Goal: Obtain resource: Obtain resource

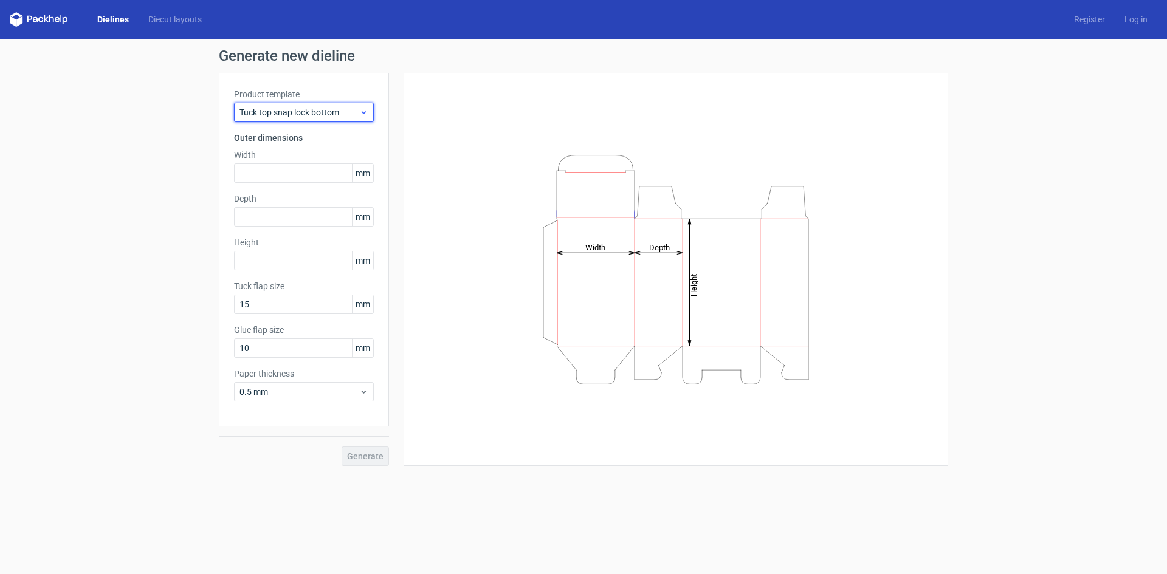
click at [360, 111] on icon at bounding box center [363, 113] width 9 height 10
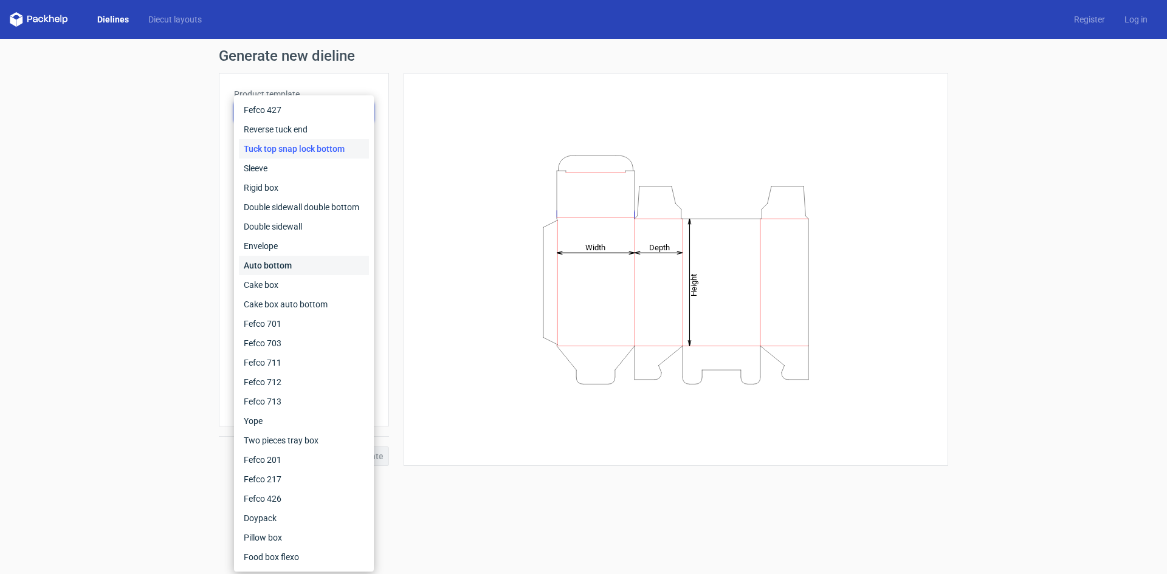
click at [292, 264] on div "Auto bottom" at bounding box center [304, 265] width 130 height 19
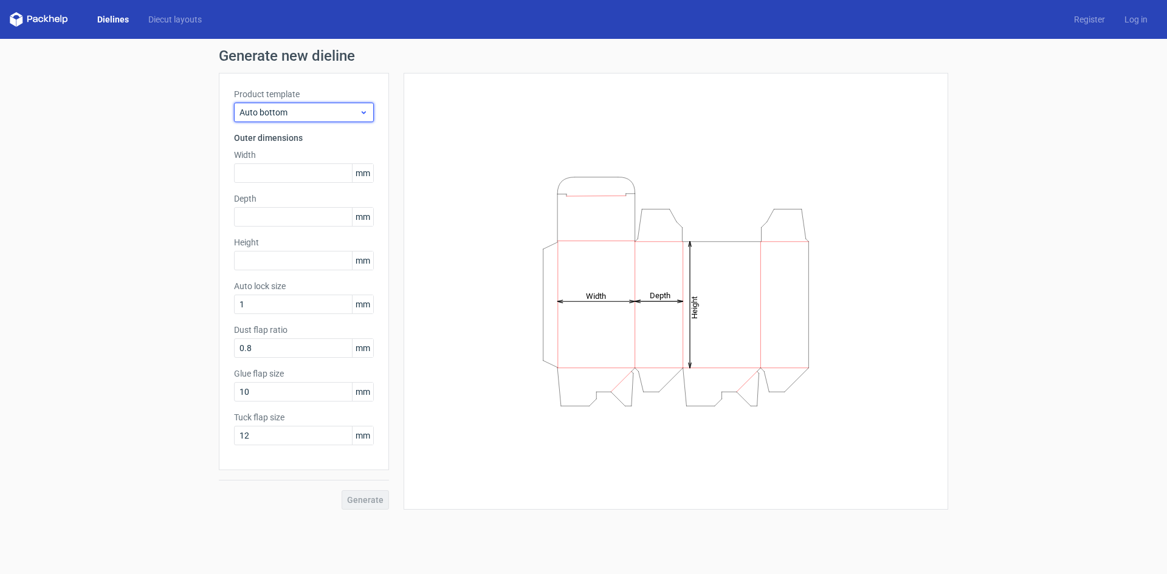
click at [326, 107] on span "Auto bottom" at bounding box center [299, 112] width 120 height 12
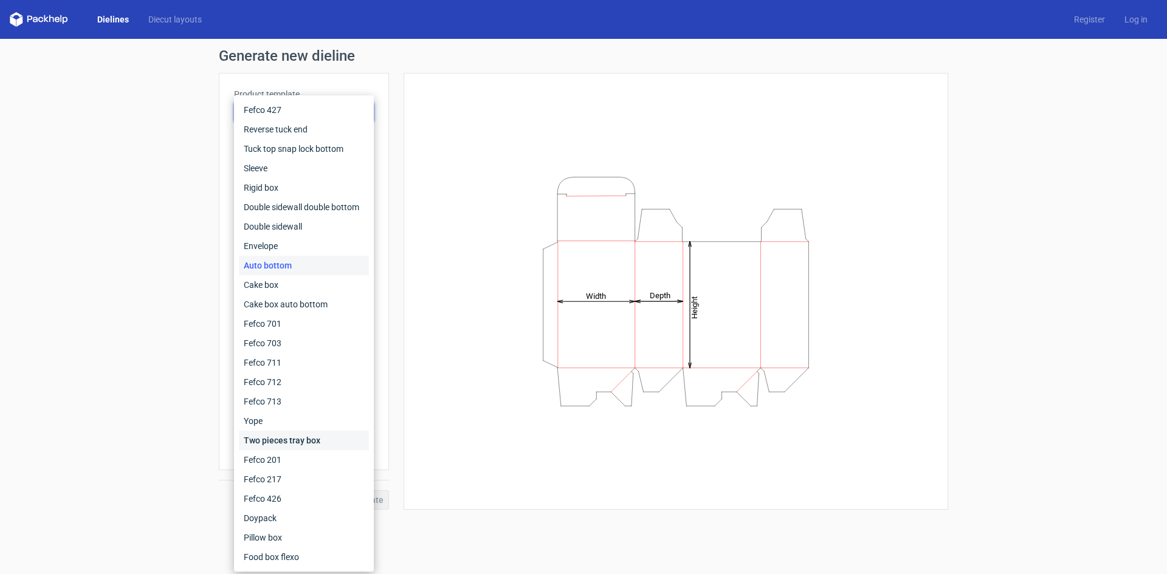
click at [285, 447] on div "Two pieces tray box" at bounding box center [304, 440] width 130 height 19
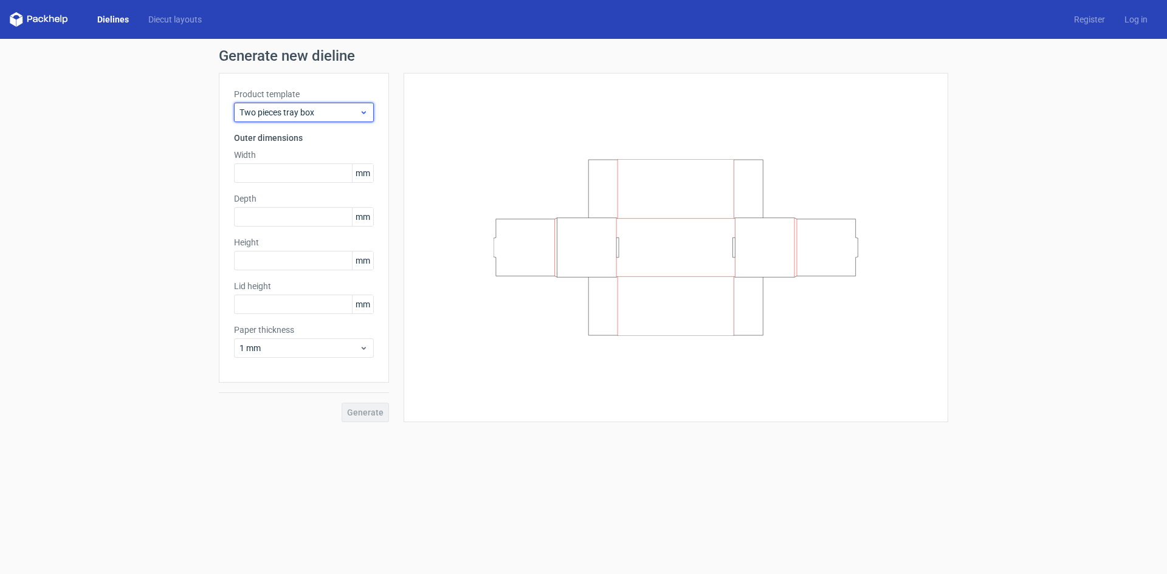
click at [328, 109] on span "Two pieces tray box" at bounding box center [299, 112] width 120 height 12
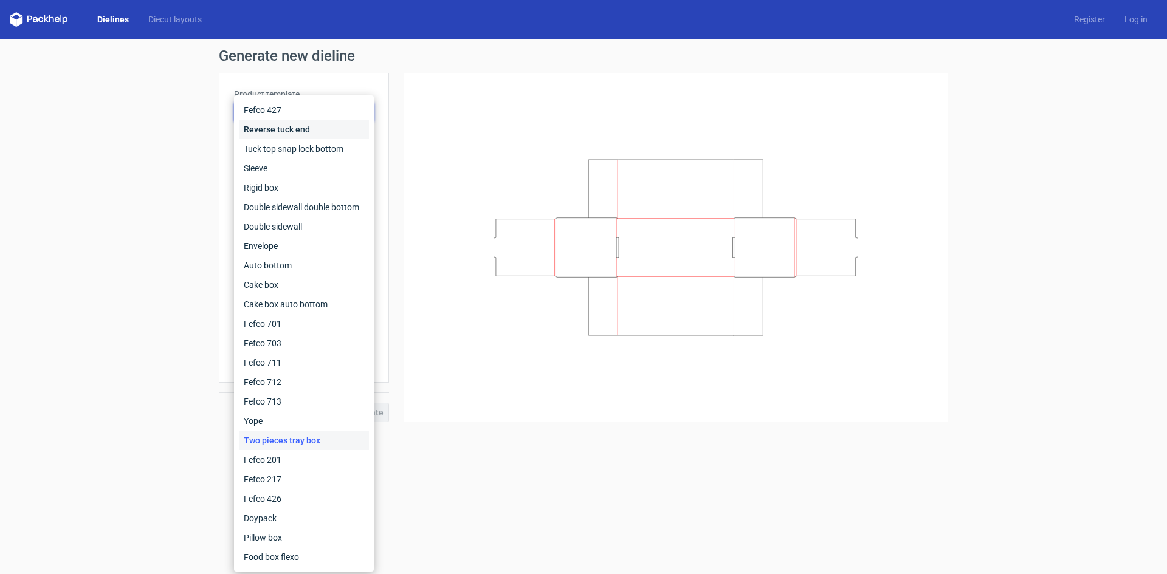
click at [308, 129] on div "Reverse tuck end" at bounding box center [304, 129] width 130 height 19
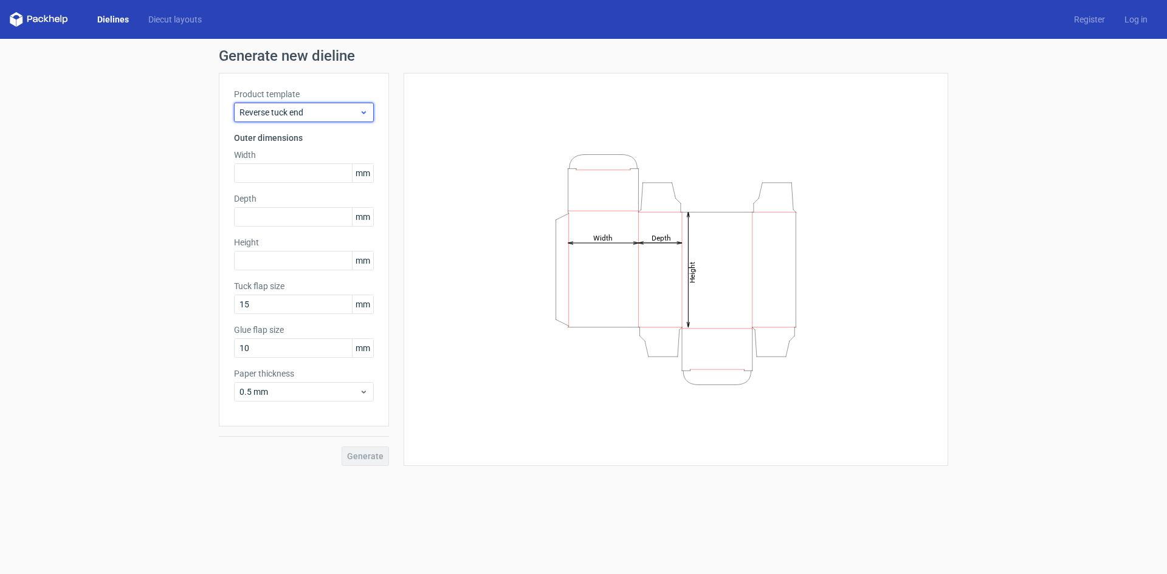
click at [315, 112] on span "Reverse tuck end" at bounding box center [299, 112] width 120 height 12
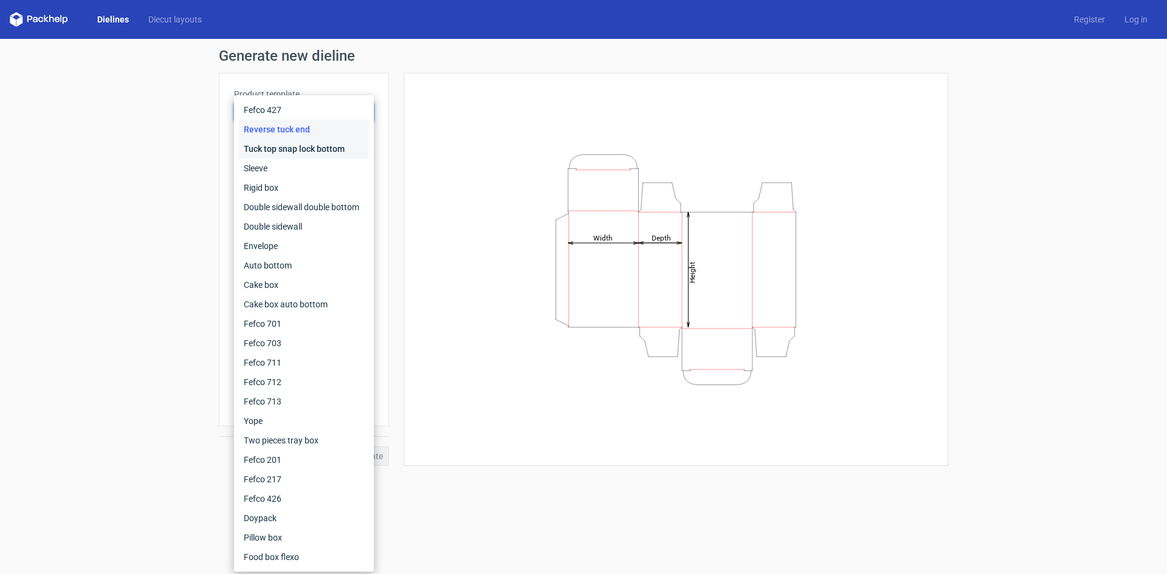
click at [300, 149] on div "Tuck top snap lock bottom" at bounding box center [304, 148] width 130 height 19
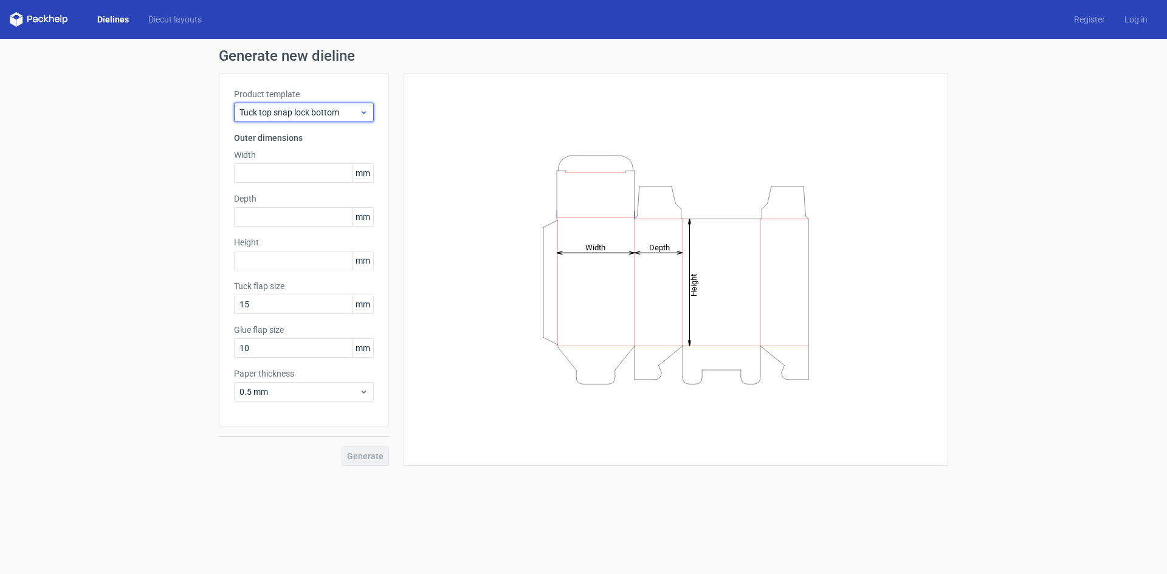
click at [313, 110] on span "Tuck top snap lock bottom" at bounding box center [299, 112] width 120 height 12
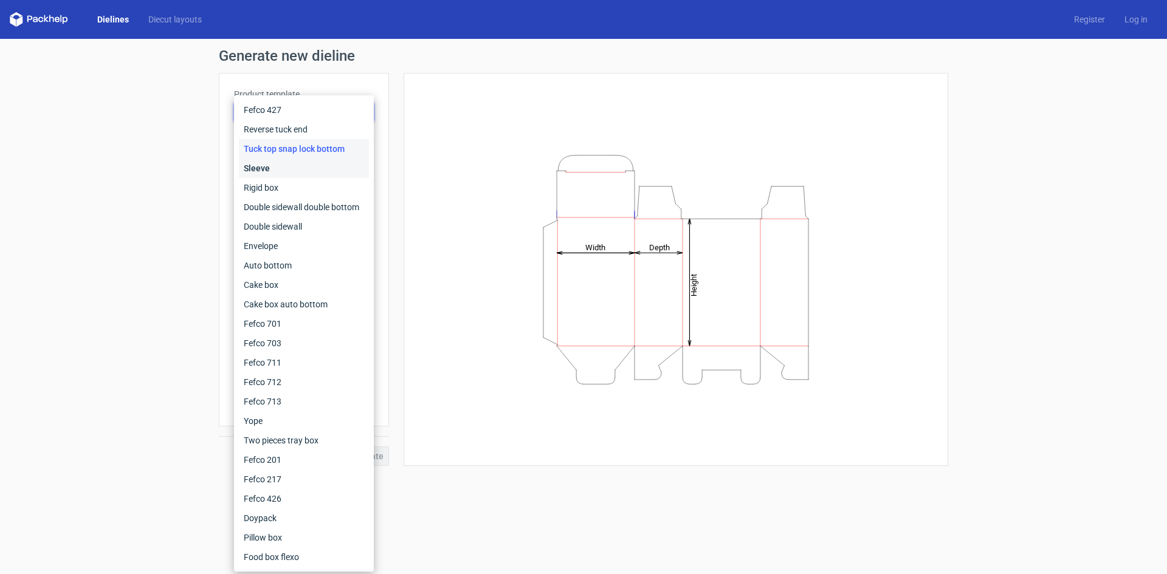
click at [297, 164] on div "Sleeve" at bounding box center [304, 168] width 130 height 19
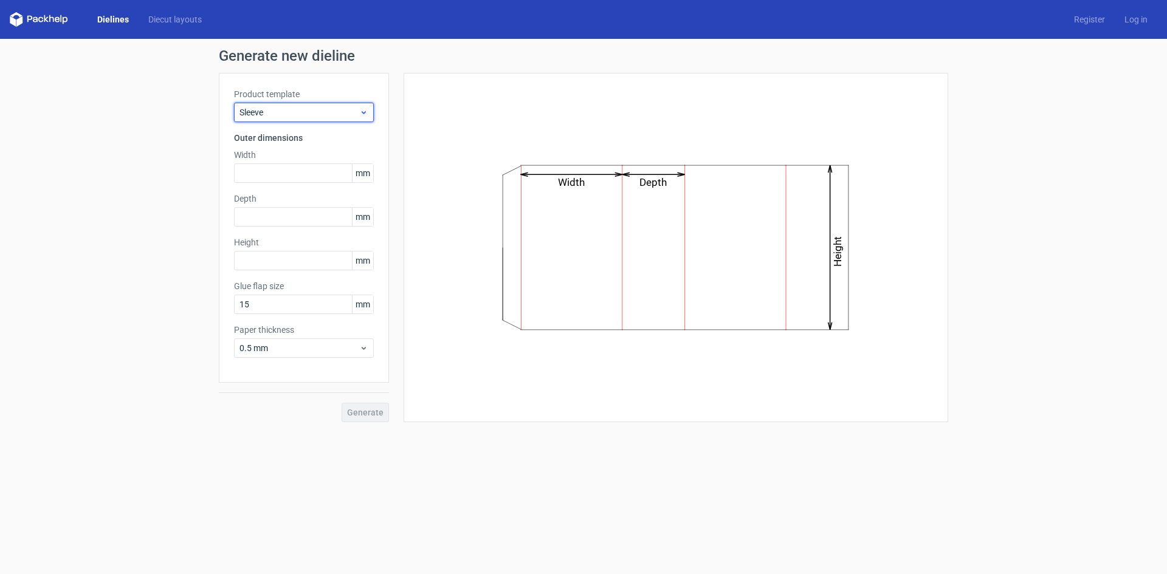
click at [312, 118] on span "Sleeve" at bounding box center [299, 112] width 120 height 12
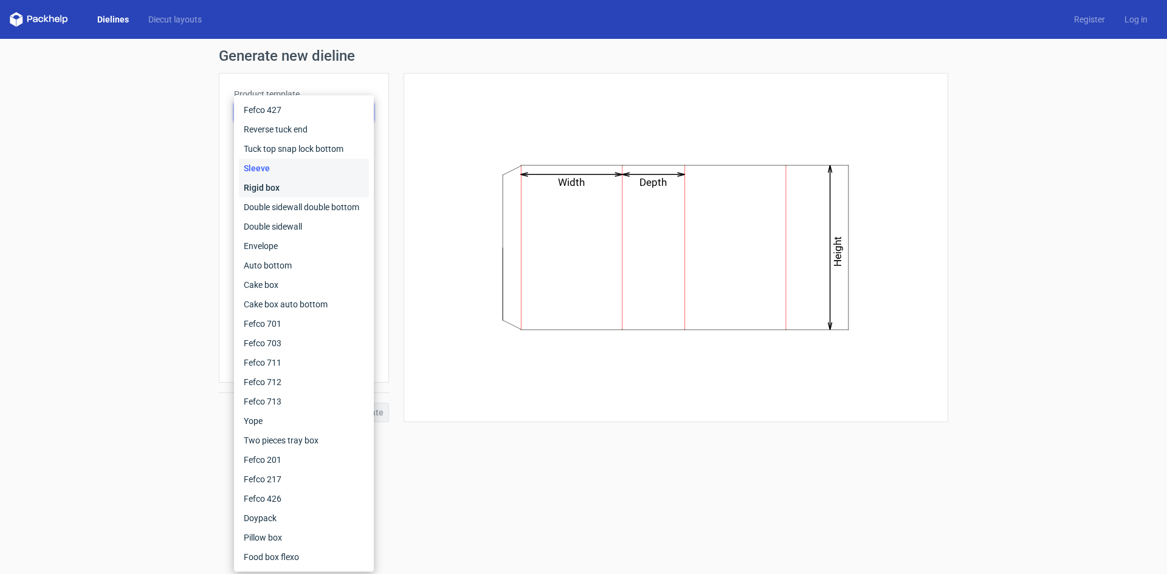
click at [289, 186] on div "Rigid box" at bounding box center [304, 187] width 130 height 19
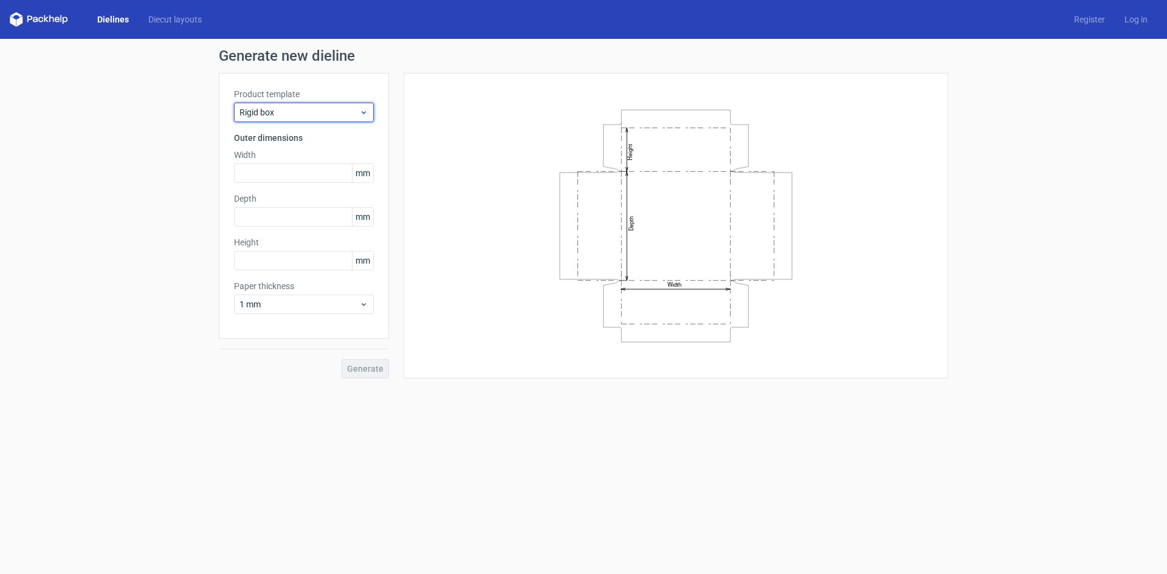
click at [314, 116] on span "Rigid box" at bounding box center [299, 112] width 120 height 12
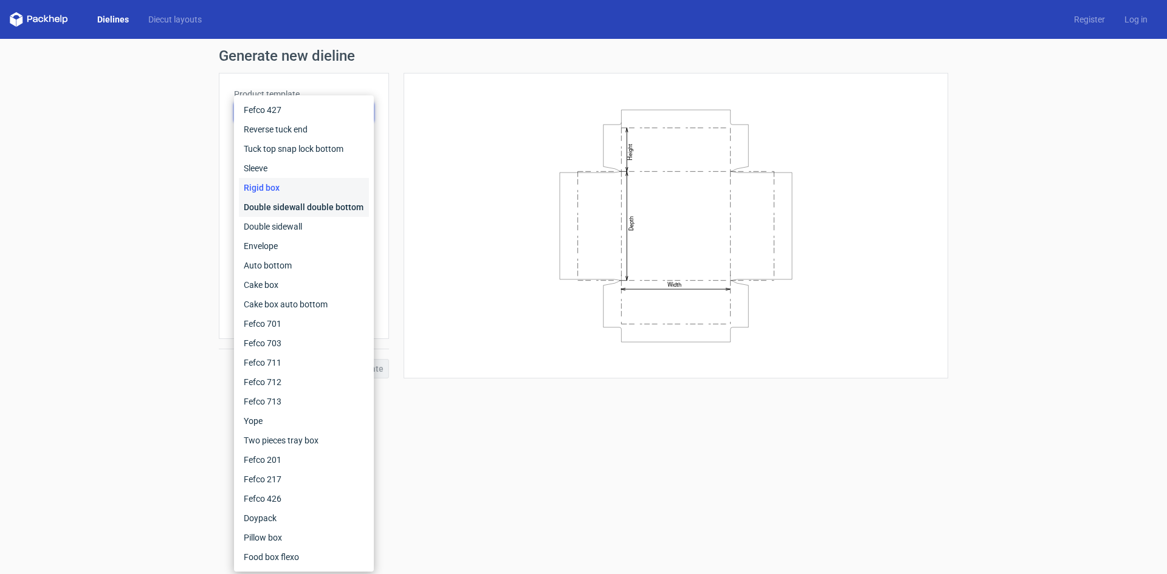
click at [289, 209] on div "Double sidewall double bottom" at bounding box center [304, 207] width 130 height 19
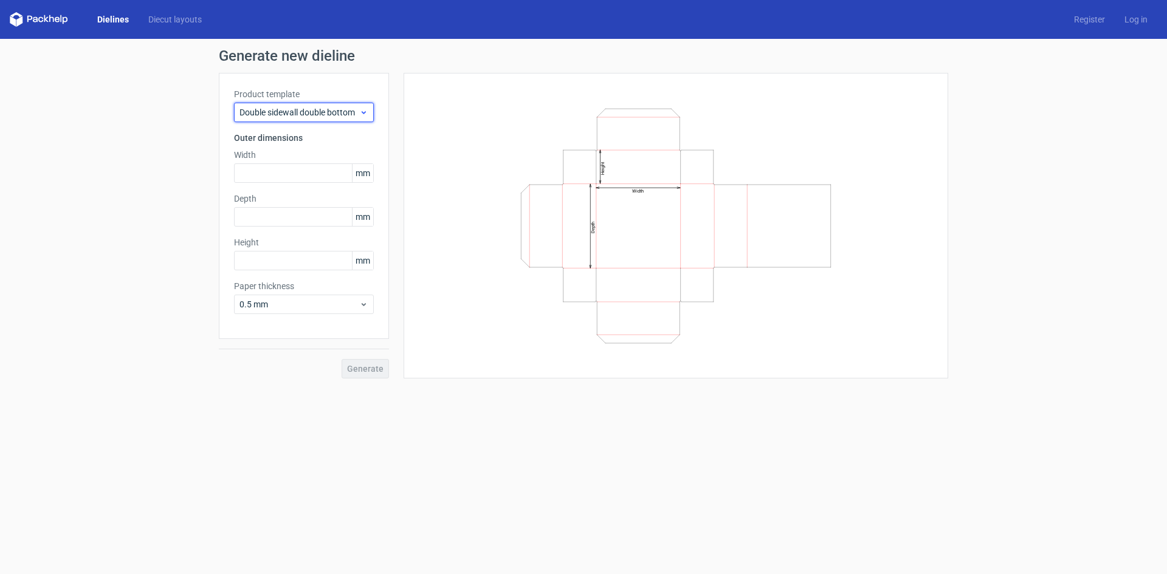
click at [314, 115] on span "Double sidewall double bottom" at bounding box center [299, 112] width 120 height 12
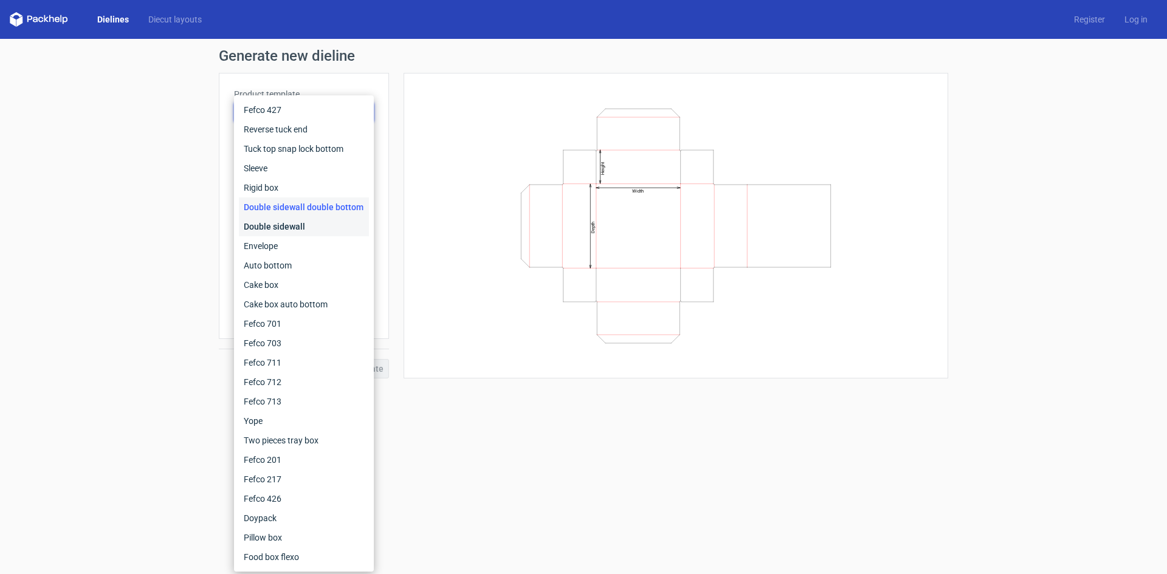
click at [287, 228] on div "Double sidewall" at bounding box center [304, 226] width 130 height 19
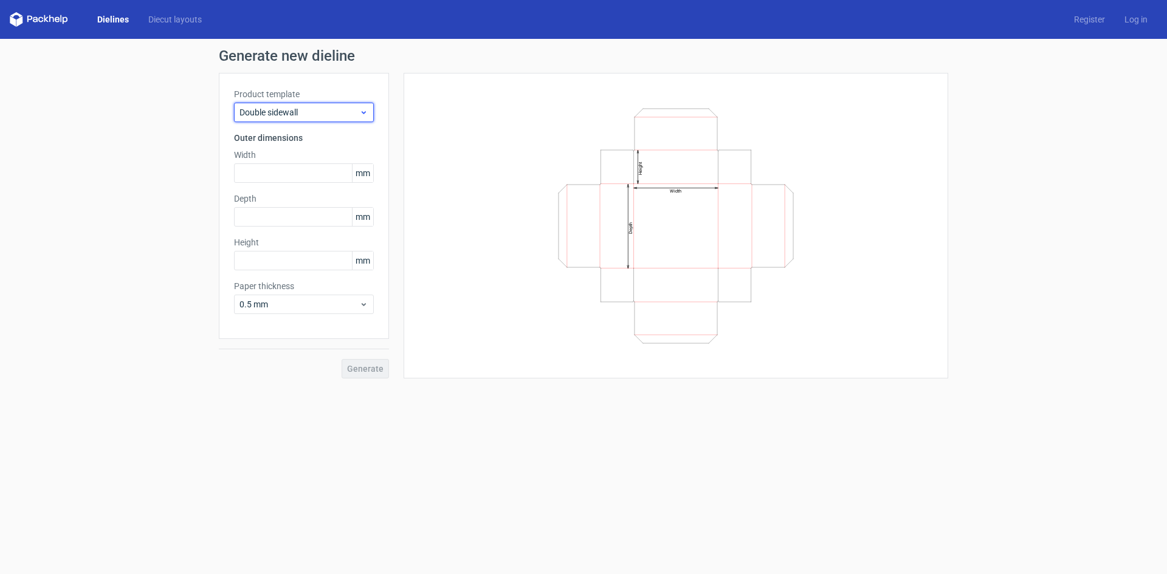
click at [309, 117] on span "Double sidewall" at bounding box center [299, 112] width 120 height 12
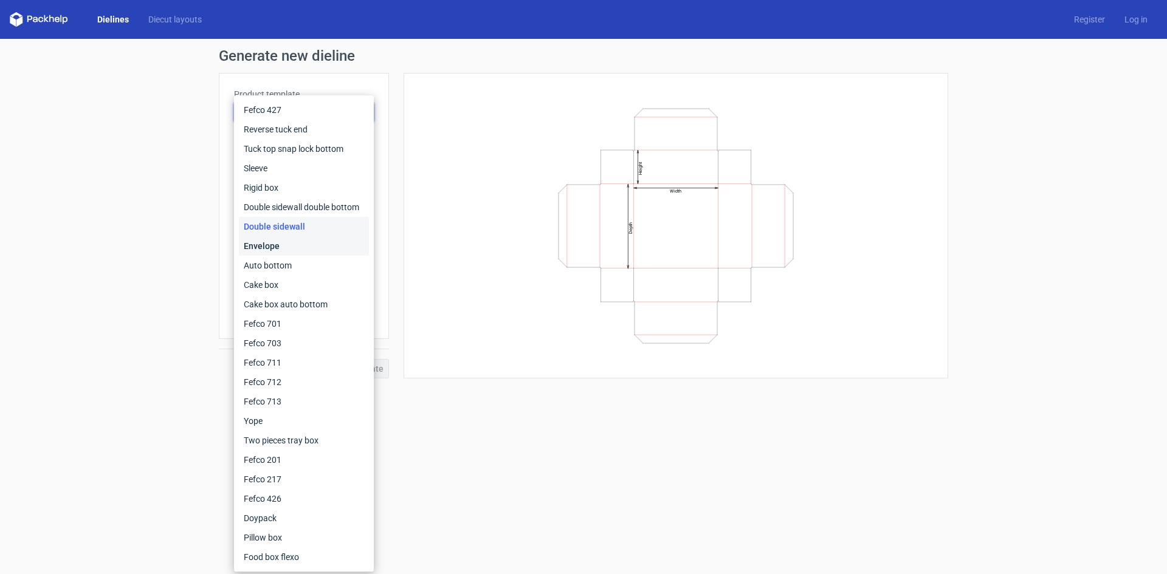
click at [284, 246] on div "Envelope" at bounding box center [304, 245] width 130 height 19
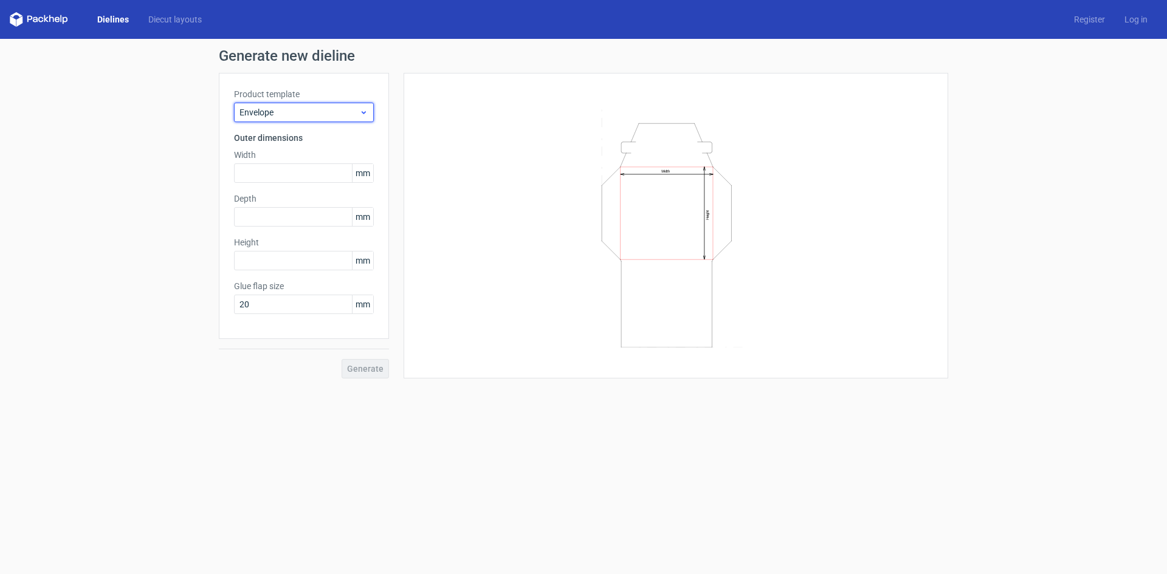
click at [312, 117] on span "Envelope" at bounding box center [299, 112] width 120 height 12
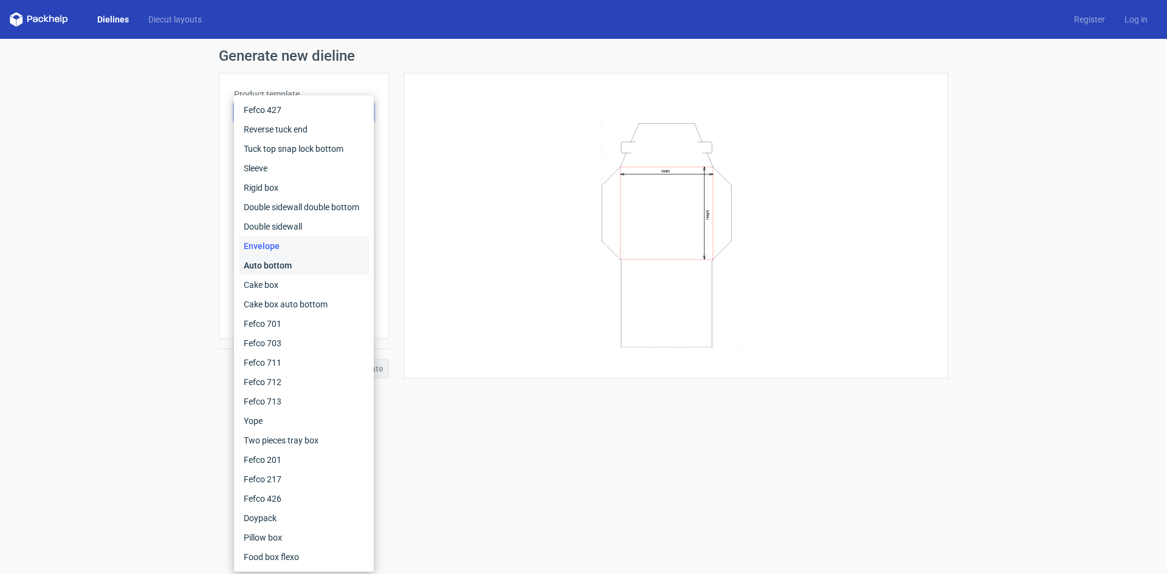
click at [285, 260] on div "Auto bottom" at bounding box center [304, 265] width 130 height 19
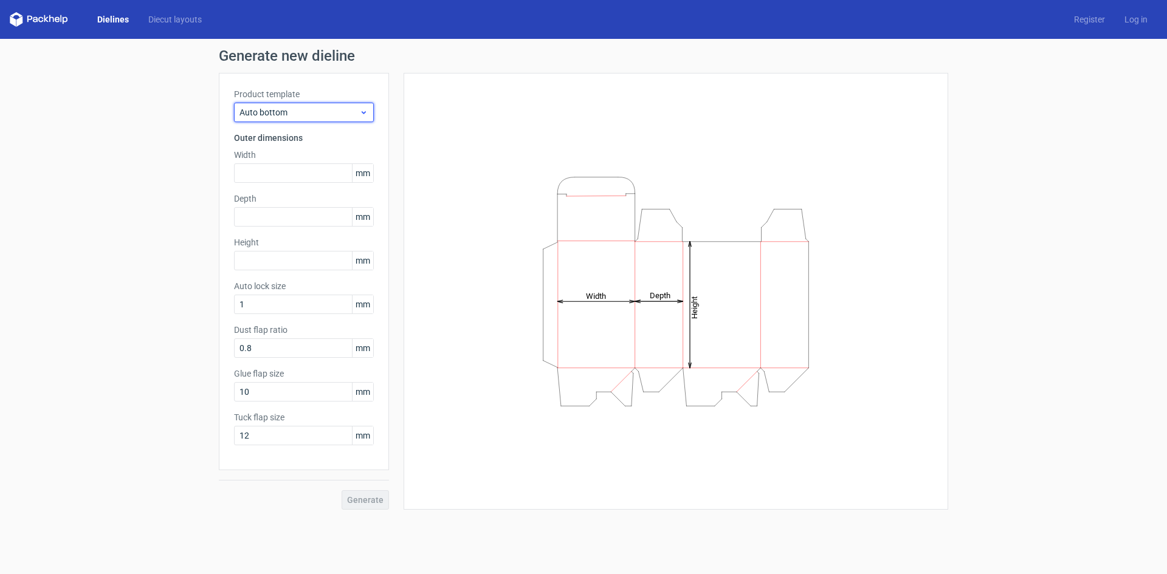
click at [310, 111] on span "Auto bottom" at bounding box center [299, 112] width 120 height 12
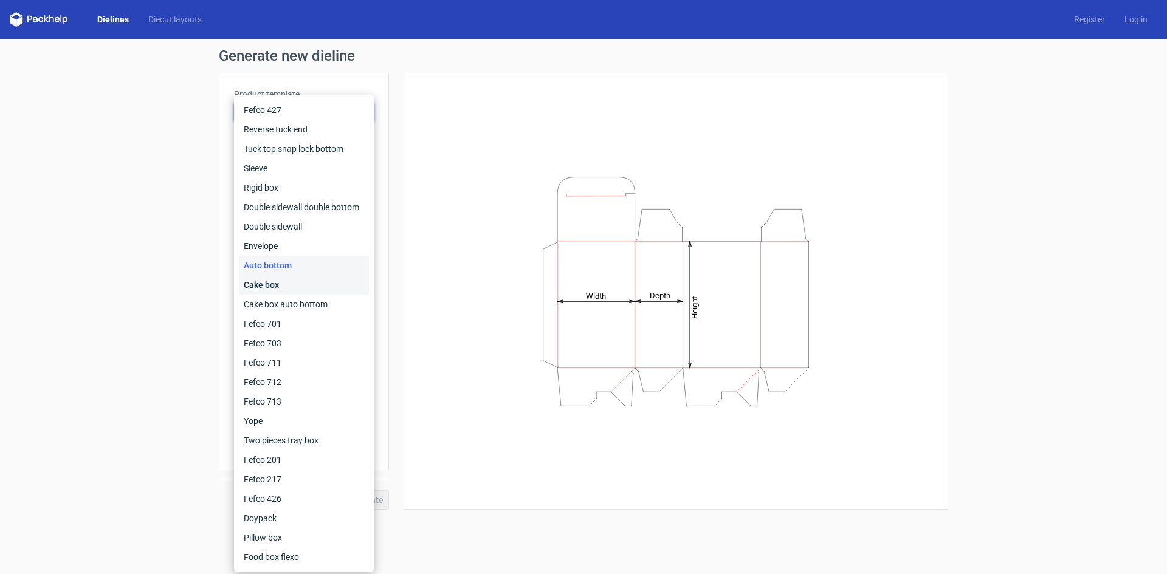
click at [283, 284] on div "Cake box" at bounding box center [304, 284] width 130 height 19
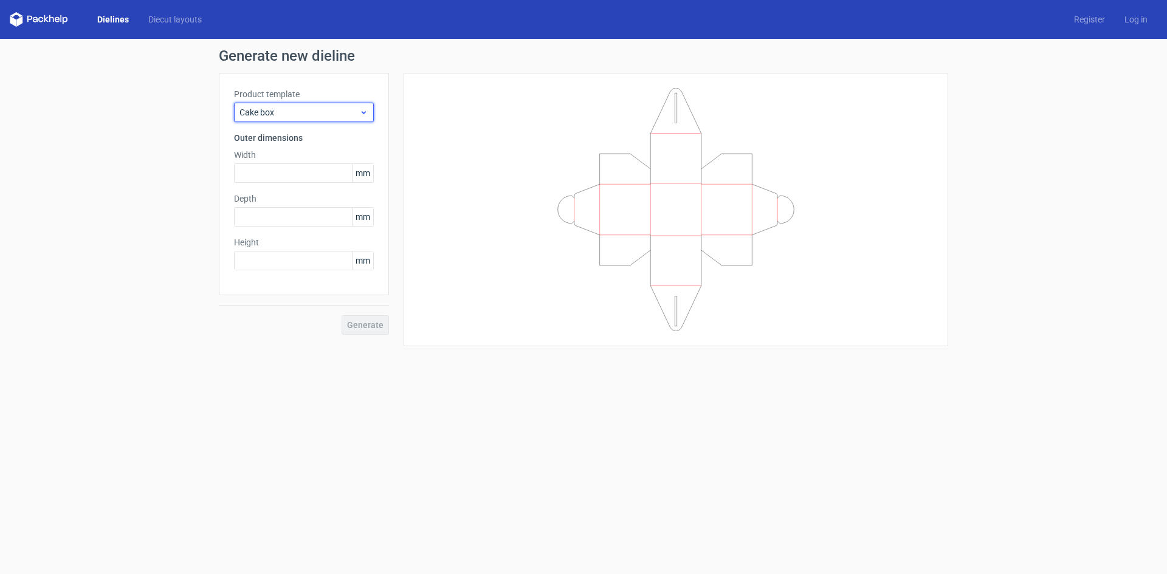
click at [303, 111] on span "Cake box" at bounding box center [299, 112] width 120 height 12
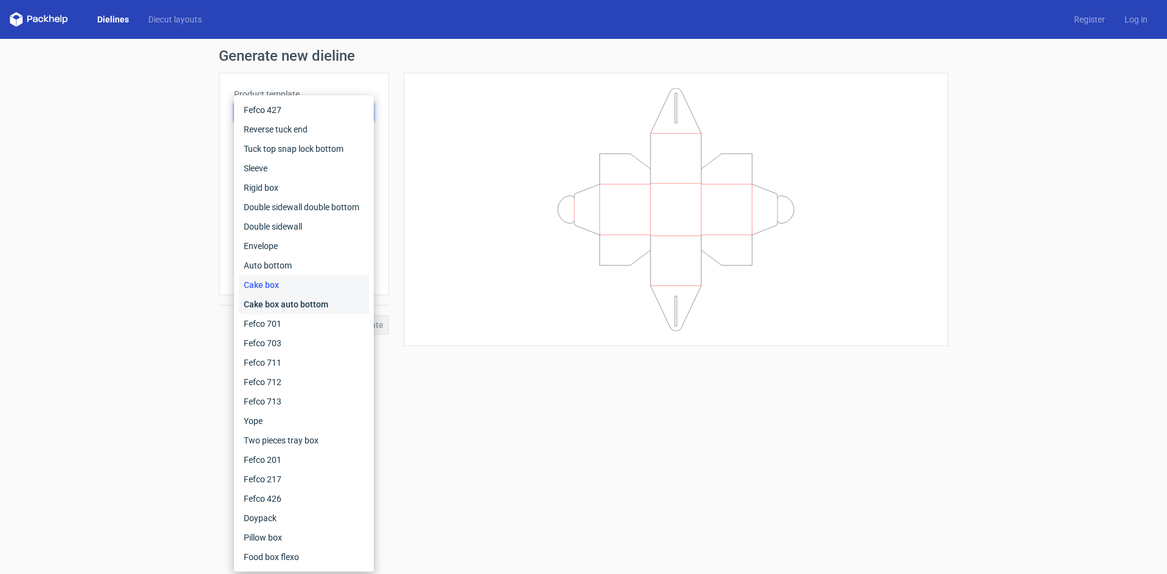
click at [275, 307] on div "Cake box auto bottom" at bounding box center [304, 304] width 130 height 19
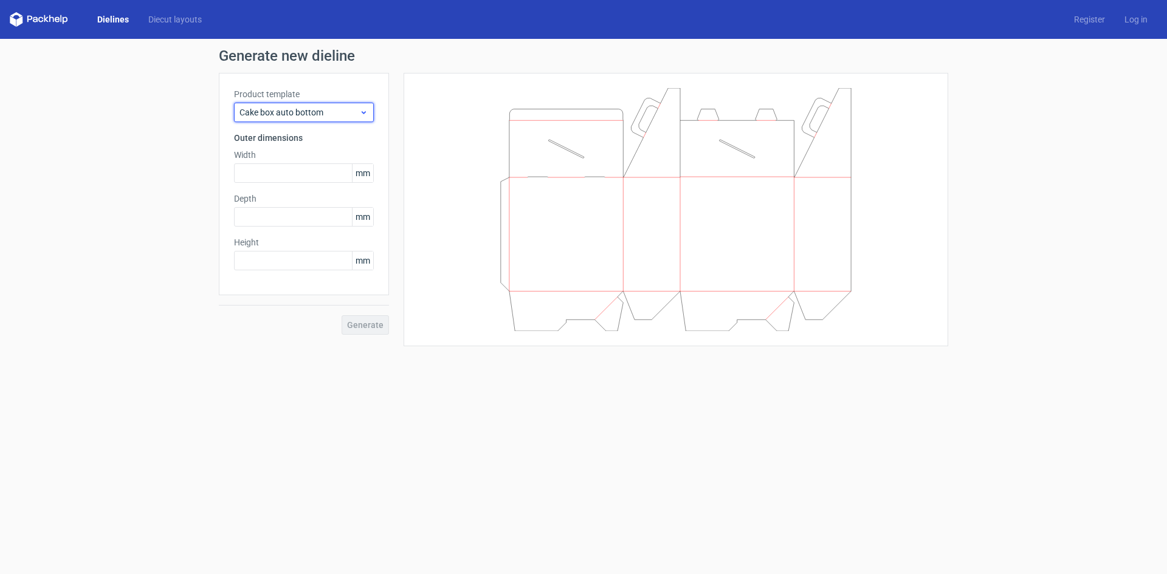
click at [314, 110] on span "Cake box auto bottom" at bounding box center [299, 112] width 120 height 12
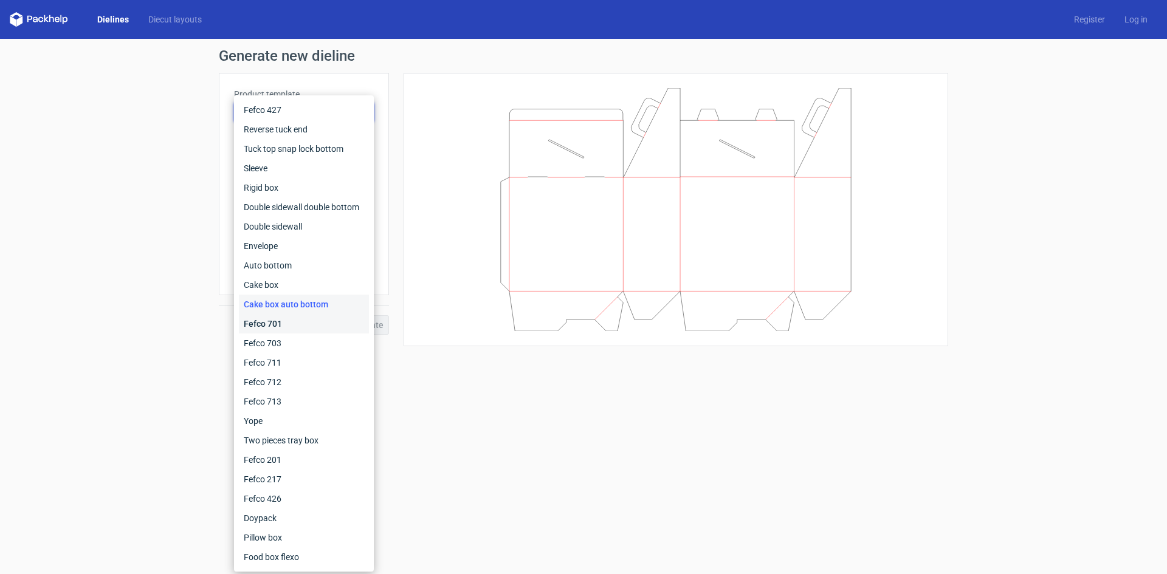
click at [281, 324] on div "Fefco 701" at bounding box center [304, 323] width 130 height 19
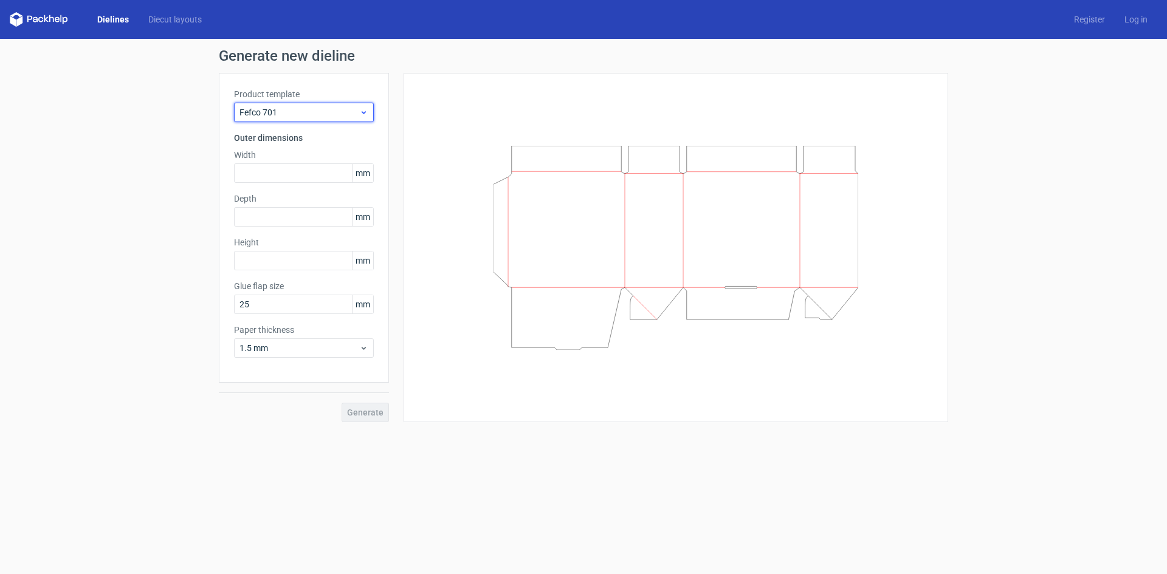
click at [310, 117] on span "Fefco 701" at bounding box center [299, 112] width 120 height 12
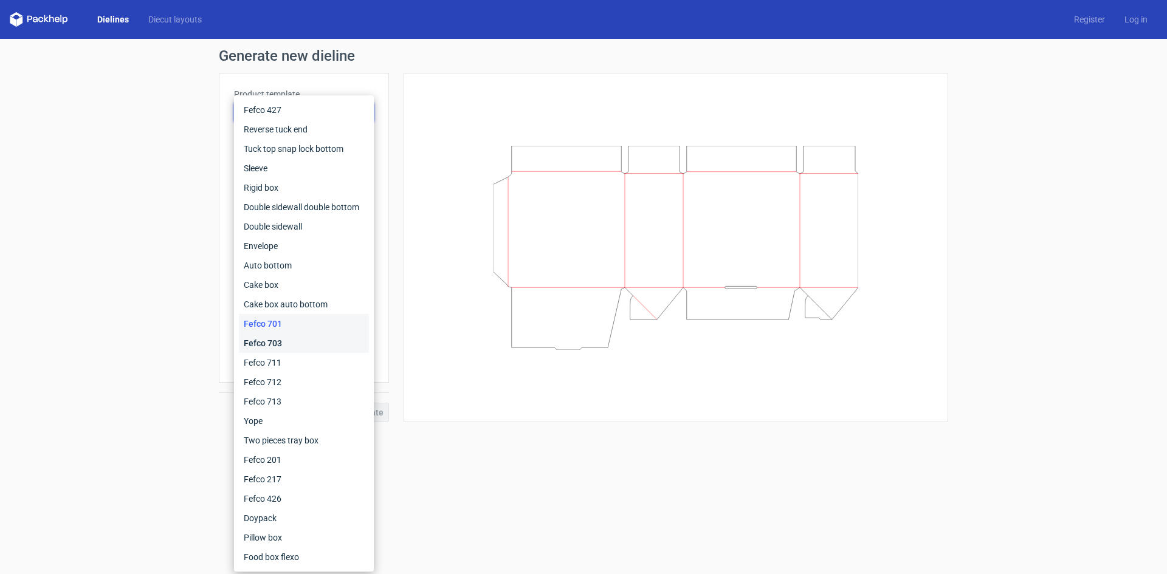
click at [279, 337] on div "Fefco 703" at bounding box center [304, 343] width 130 height 19
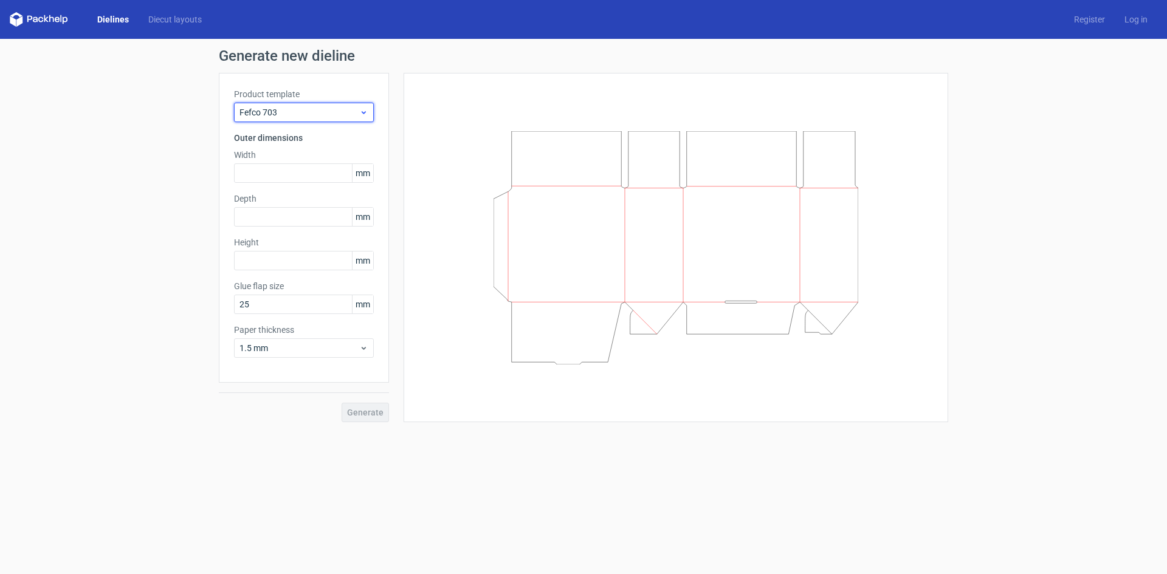
click at [311, 114] on span "Fefco 703" at bounding box center [299, 112] width 120 height 12
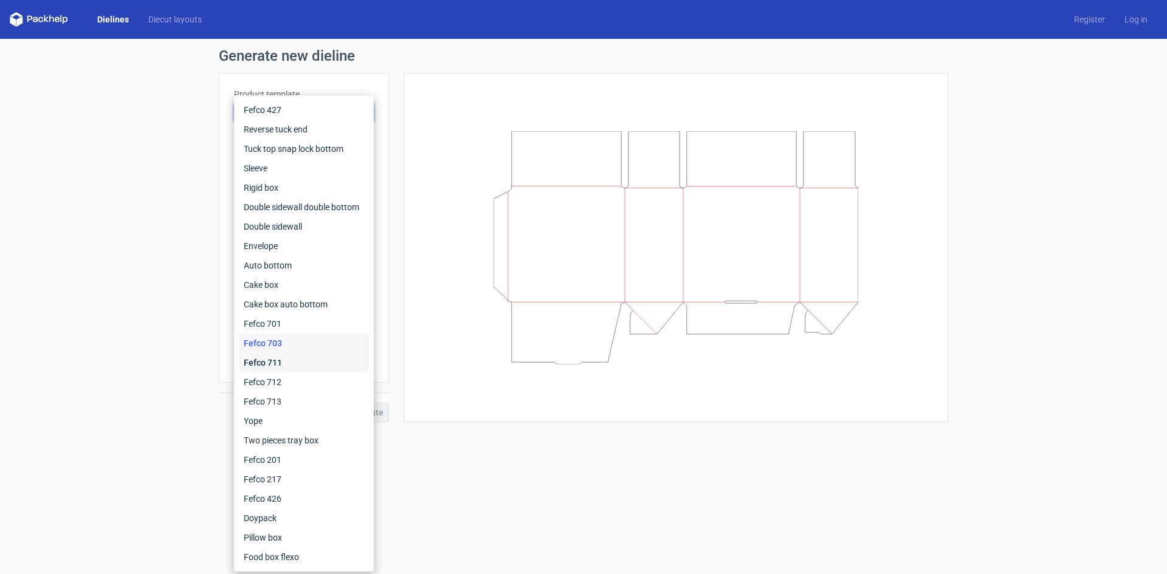
click at [286, 354] on div "Fefco 711" at bounding box center [304, 362] width 130 height 19
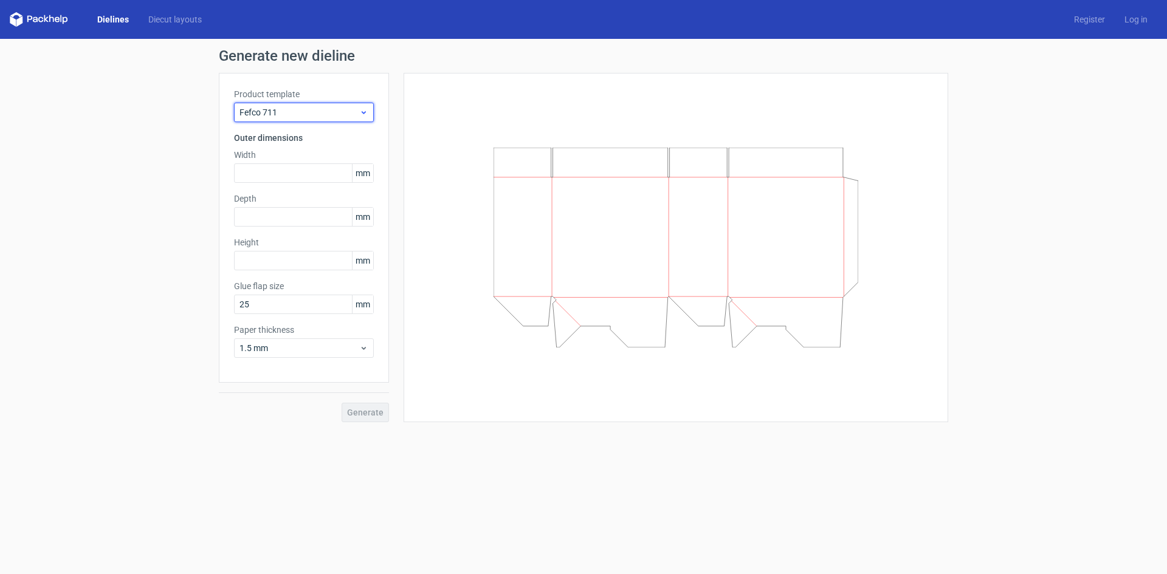
click at [305, 119] on div "Fefco 711" at bounding box center [304, 112] width 140 height 19
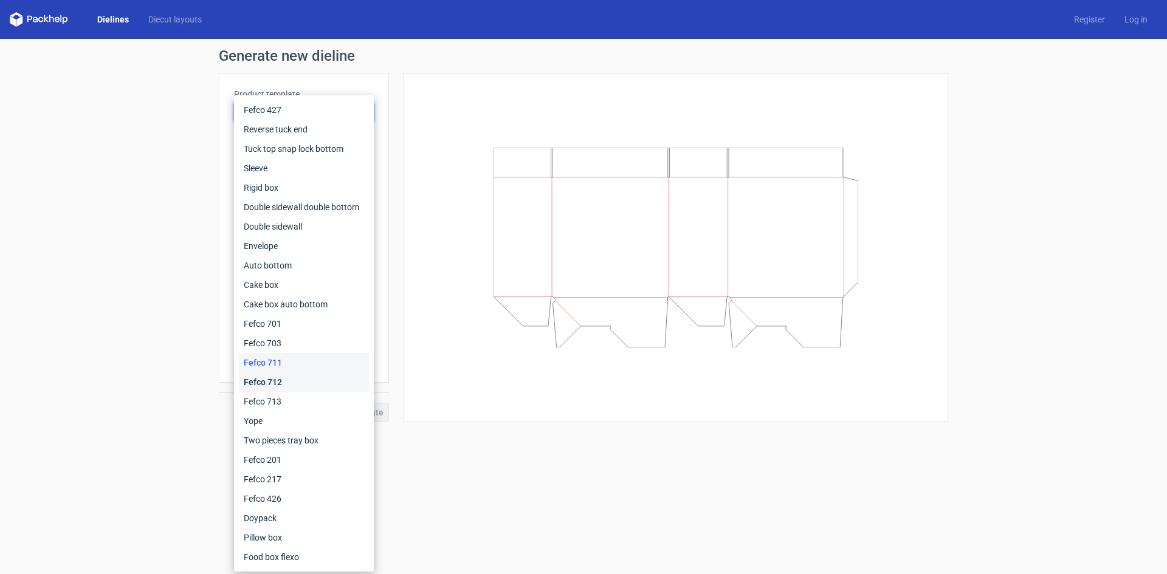
click at [290, 380] on div "Fefco 712" at bounding box center [304, 382] width 130 height 19
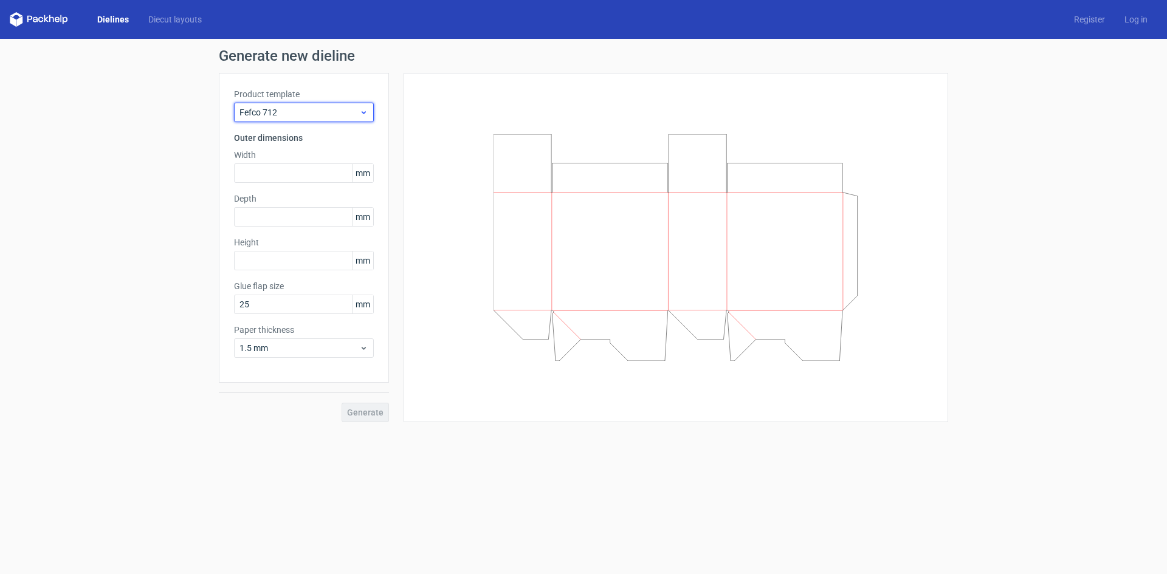
click at [306, 120] on div "Fefco 712" at bounding box center [304, 112] width 140 height 19
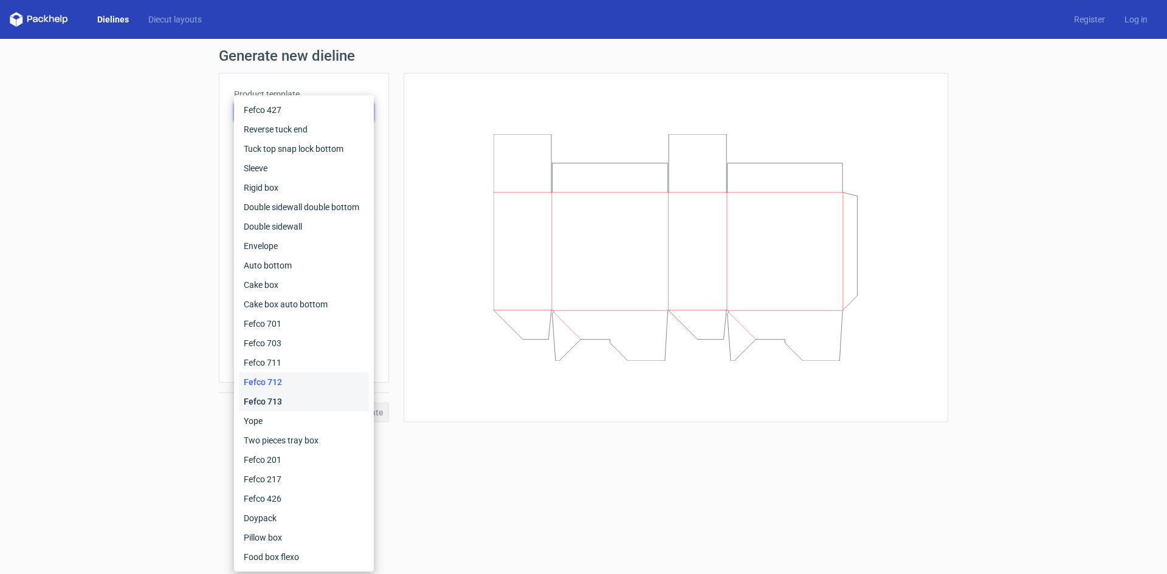
click at [278, 404] on div "Fefco 713" at bounding box center [304, 401] width 130 height 19
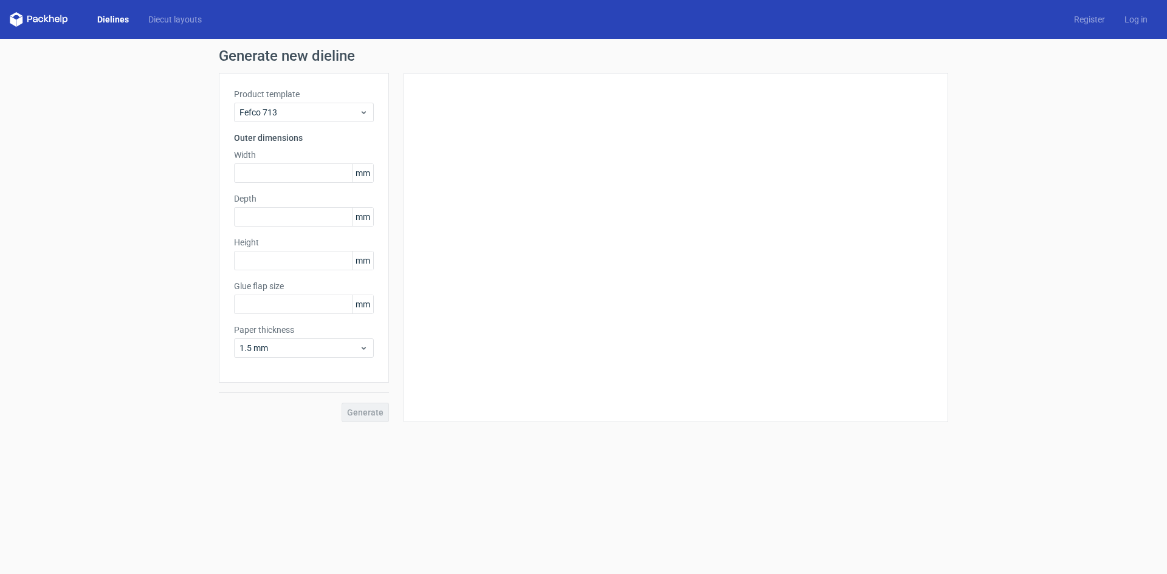
type input "25"
click at [284, 115] on span "Fefco 713" at bounding box center [299, 112] width 120 height 12
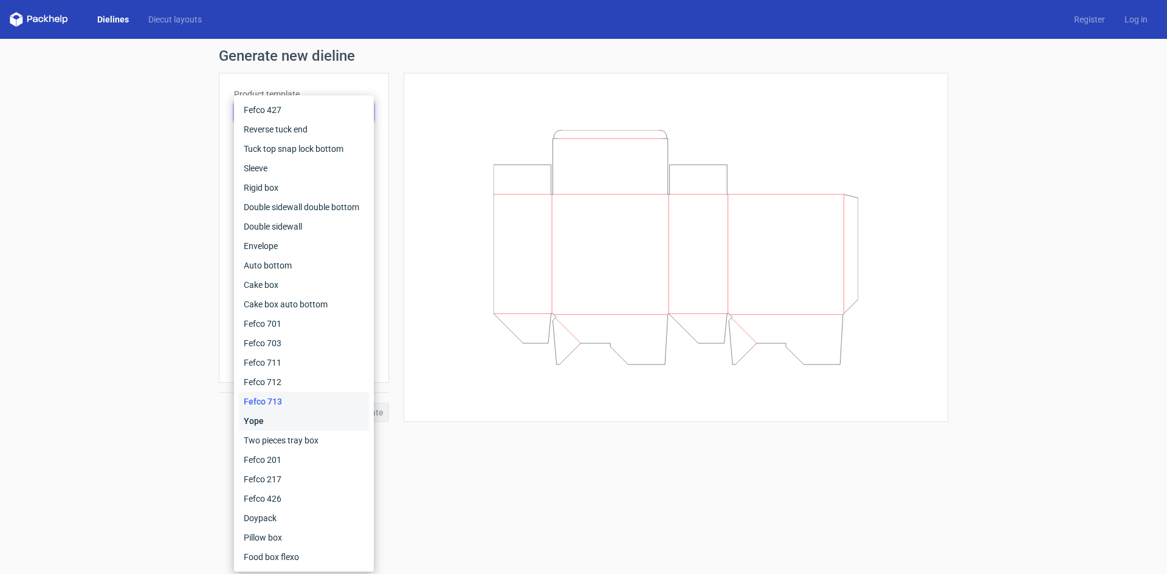
click at [275, 424] on div "Yope" at bounding box center [304, 420] width 130 height 19
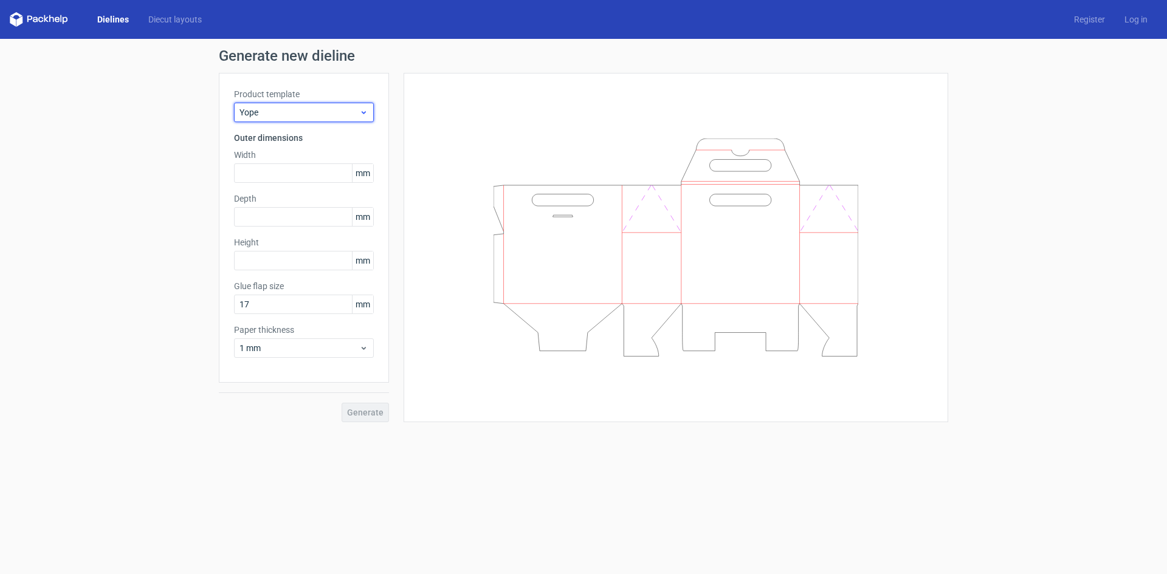
click at [303, 109] on span "Yope" at bounding box center [299, 112] width 120 height 12
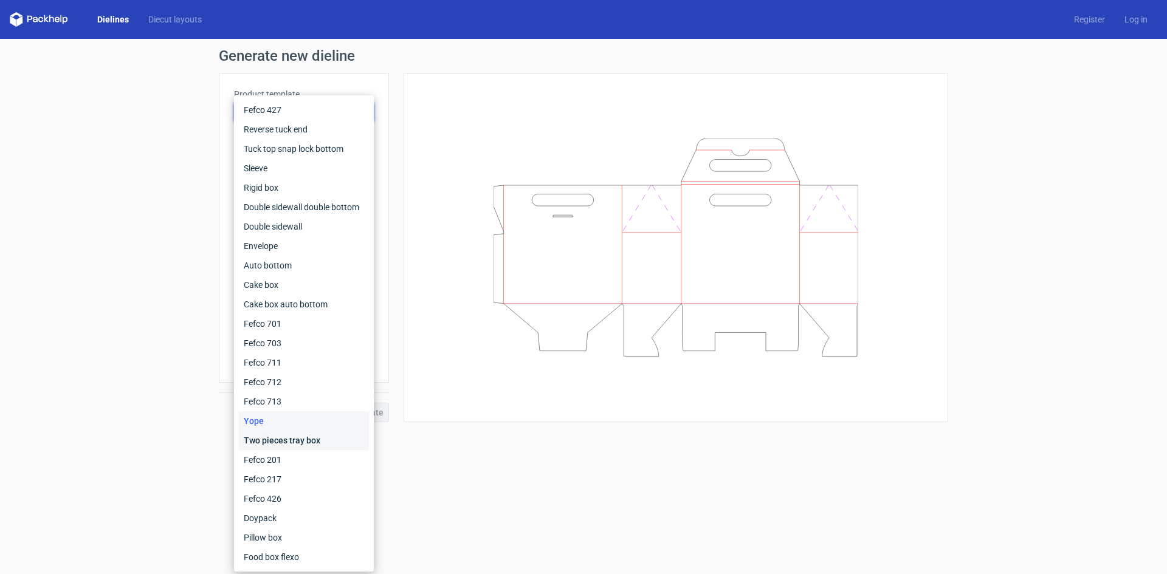
click at [293, 444] on div "Two pieces tray box" at bounding box center [304, 440] width 130 height 19
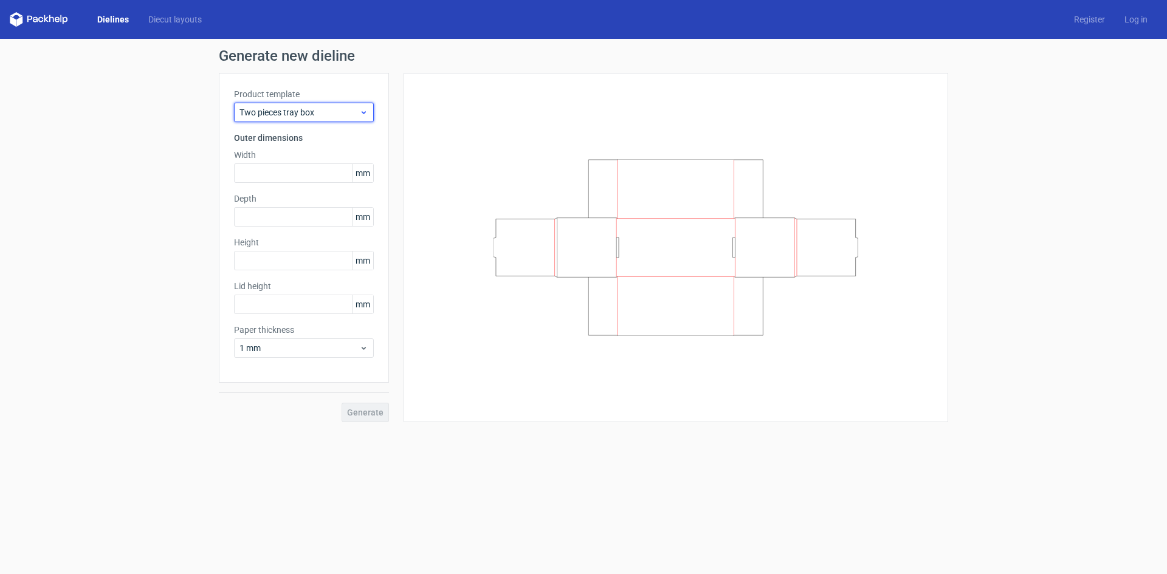
click at [291, 105] on div "Two pieces tray box" at bounding box center [304, 112] width 140 height 19
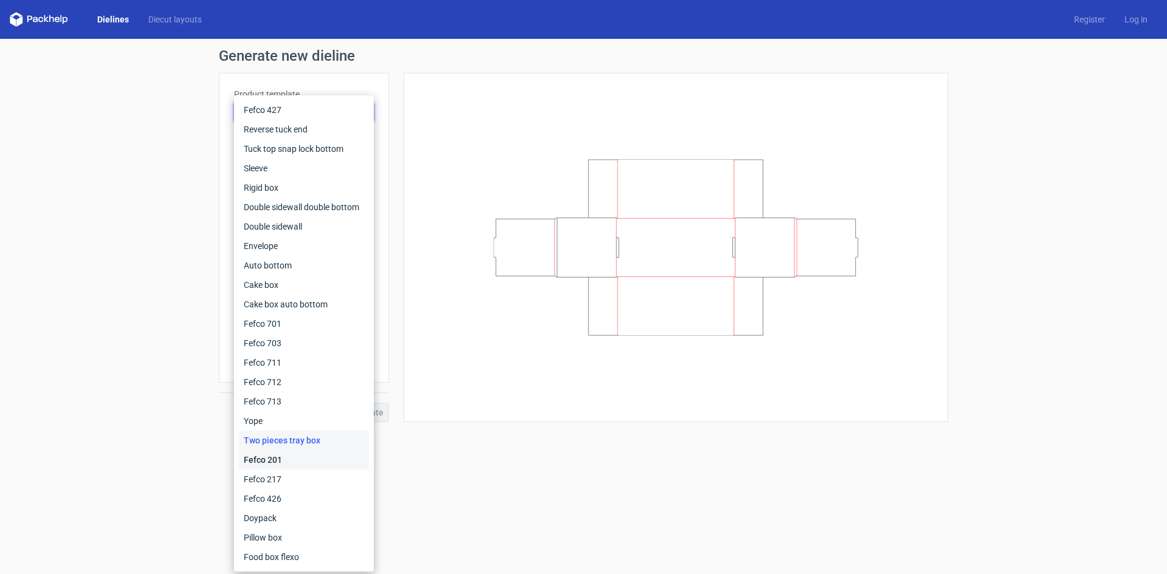
click at [300, 455] on div "Fefco 201" at bounding box center [304, 459] width 130 height 19
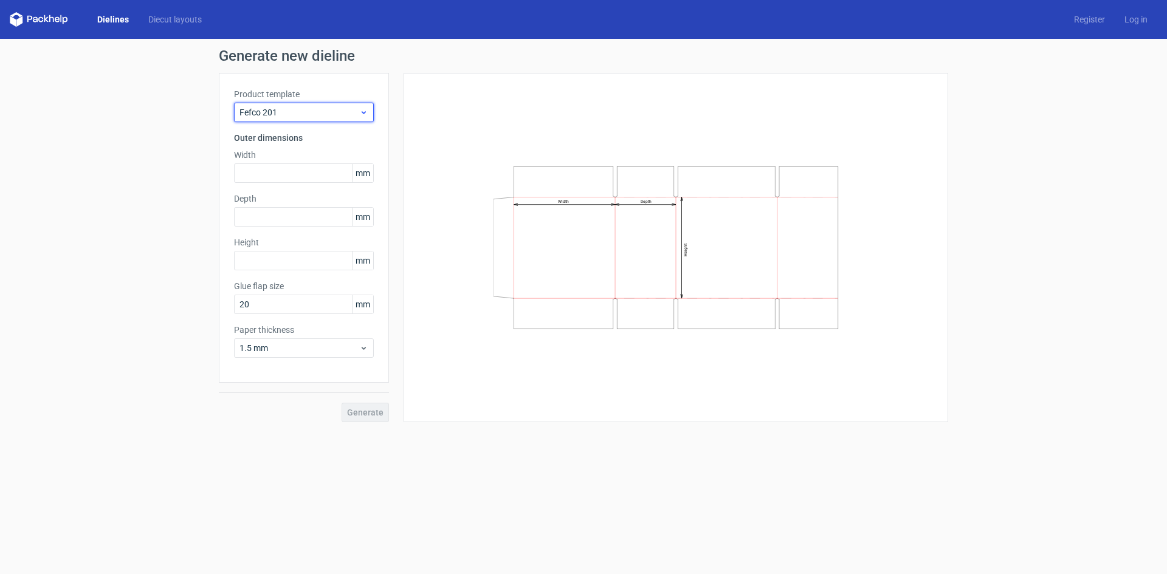
click at [311, 117] on span "Fefco 201" at bounding box center [299, 112] width 120 height 12
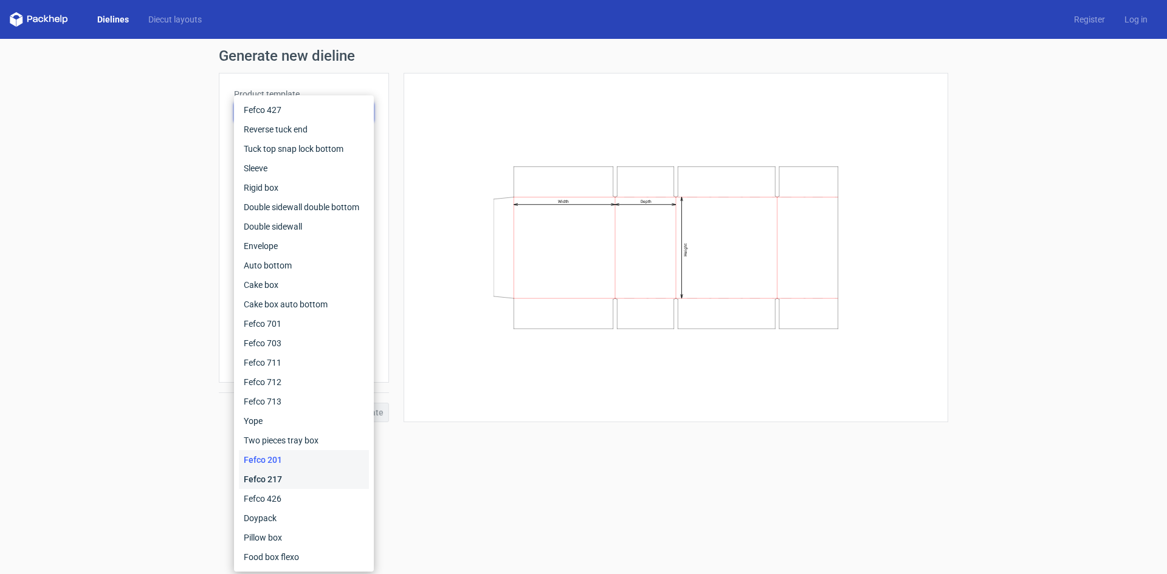
click at [296, 477] on div "Fefco 217" at bounding box center [304, 479] width 130 height 19
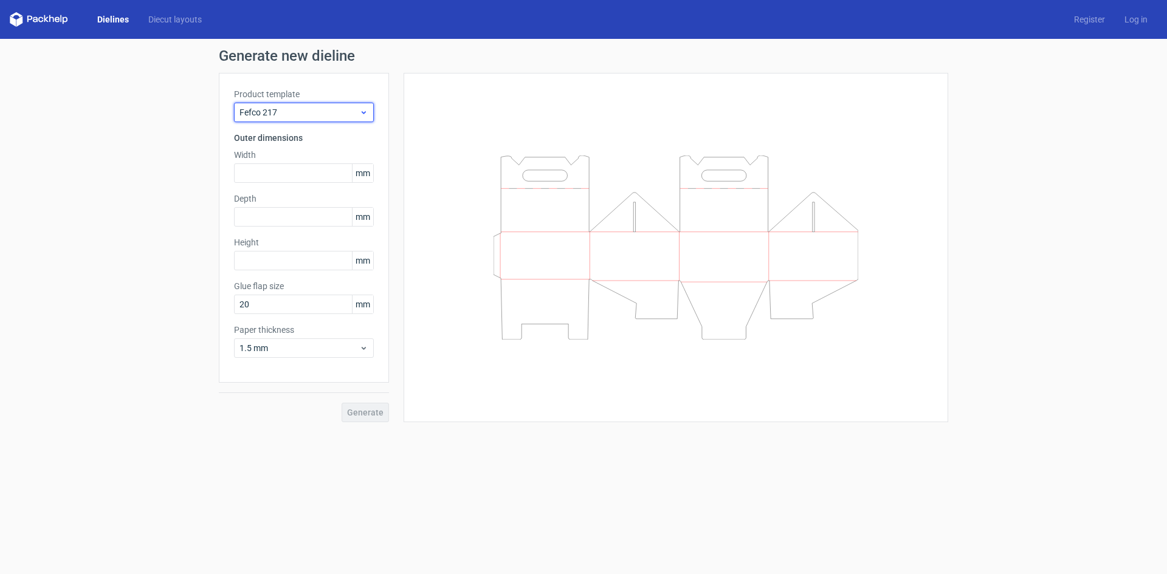
click at [322, 117] on span "Fefco 217" at bounding box center [299, 112] width 120 height 12
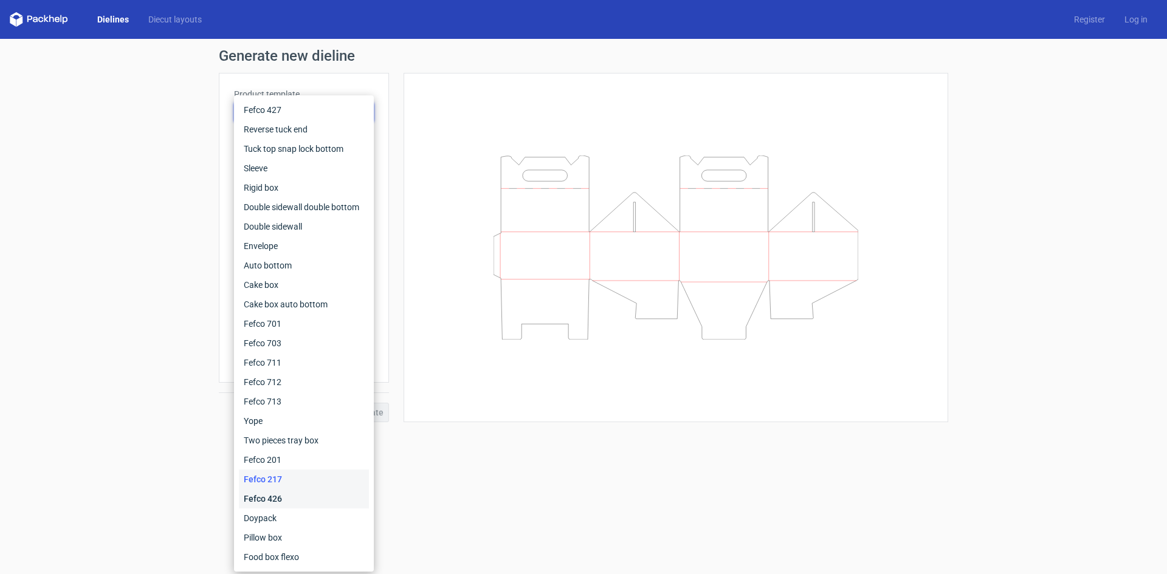
click at [294, 490] on div "Fefco 426" at bounding box center [304, 498] width 130 height 19
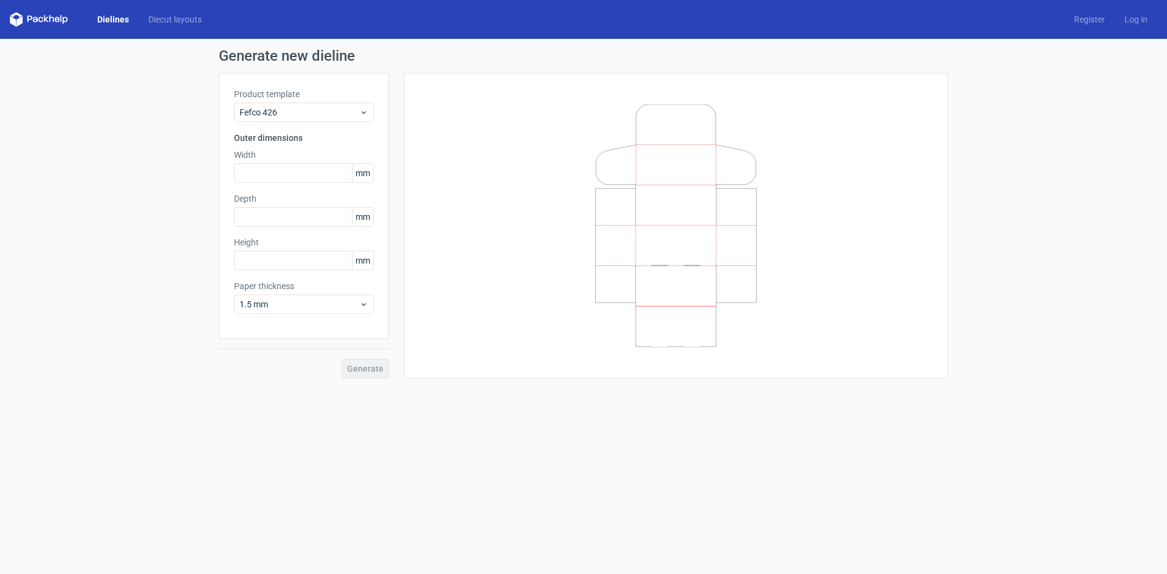
click at [324, 122] on div "Product template Fefco 426 Outer dimensions Width mm Depth mm Height mm Paper t…" at bounding box center [304, 206] width 170 height 266
click at [328, 113] on span "Fefco 426" at bounding box center [299, 112] width 120 height 12
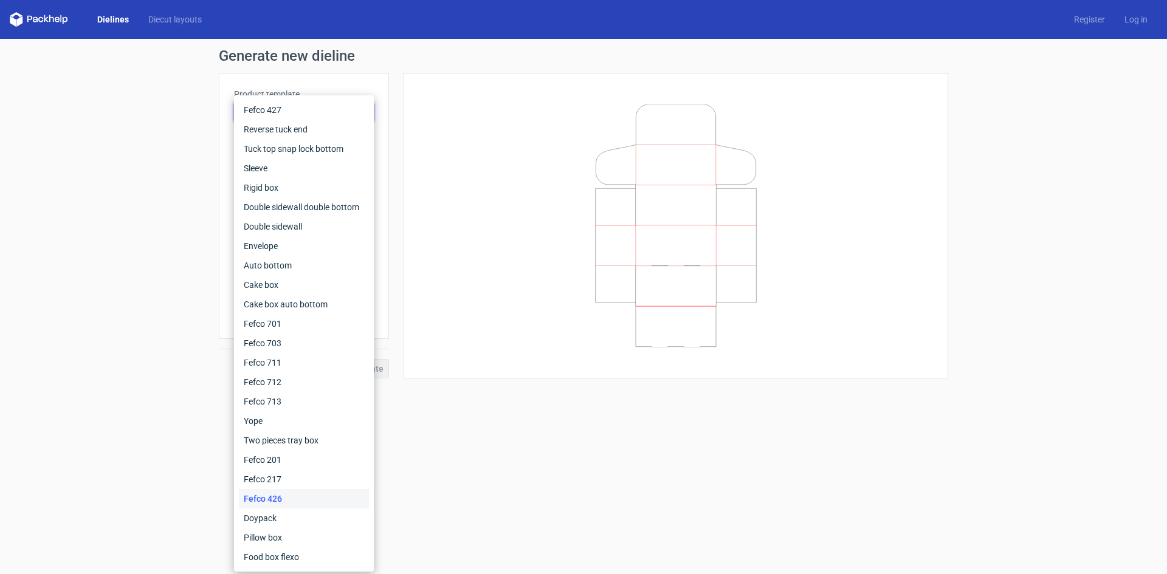
click at [286, 507] on div "Fefco 426" at bounding box center [304, 498] width 130 height 19
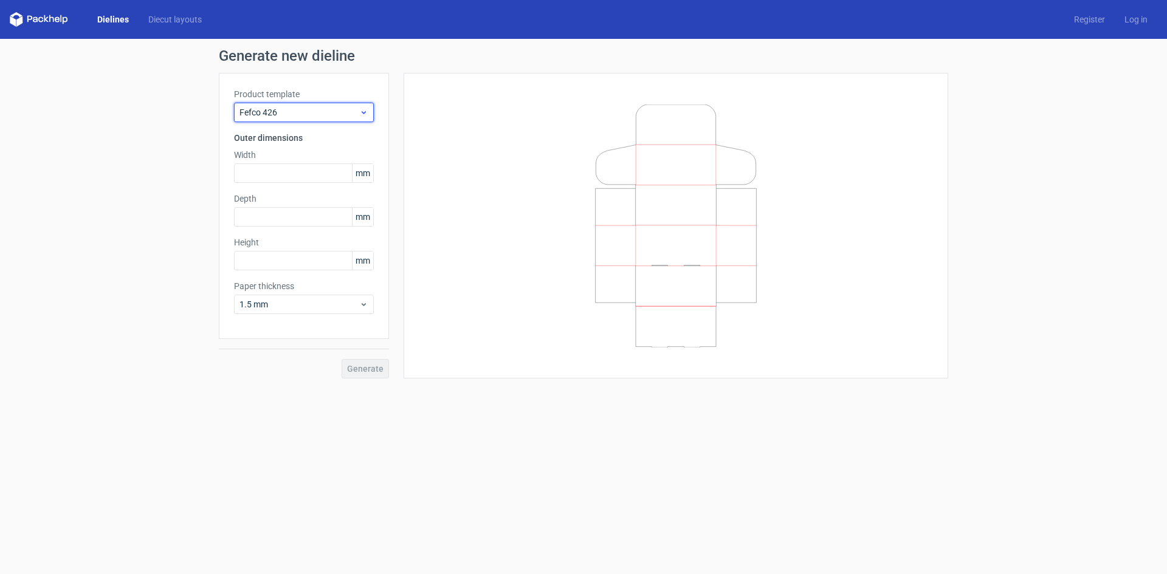
click at [303, 105] on div "Fefco 426" at bounding box center [304, 112] width 140 height 19
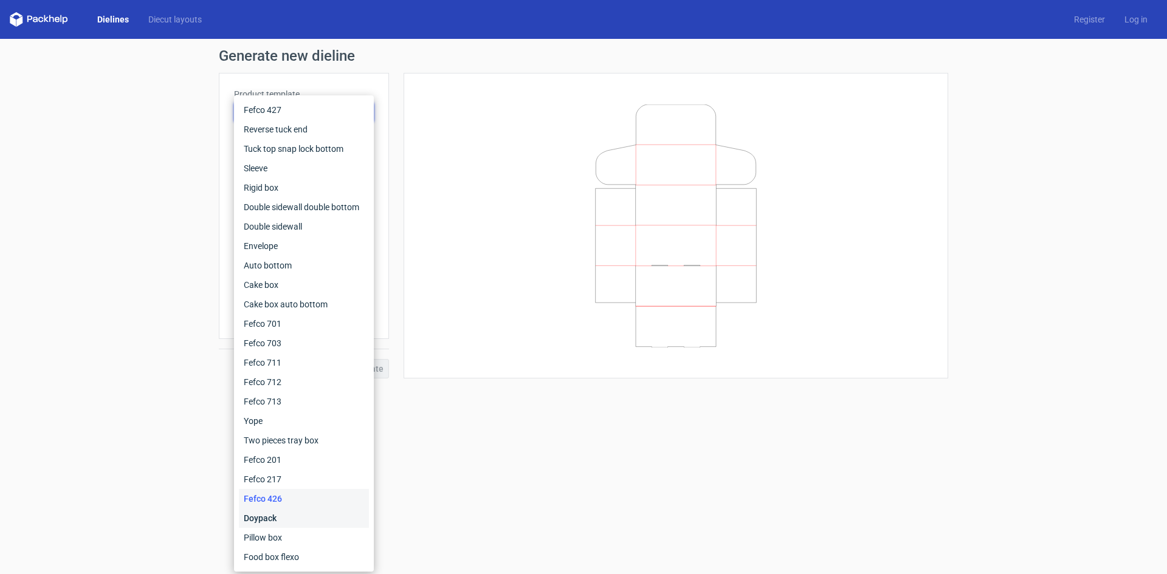
drag, startPoint x: 283, startPoint y: 509, endPoint x: 286, endPoint y: 495, distance: 14.8
click at [282, 509] on div "Doypack" at bounding box center [304, 518] width 130 height 19
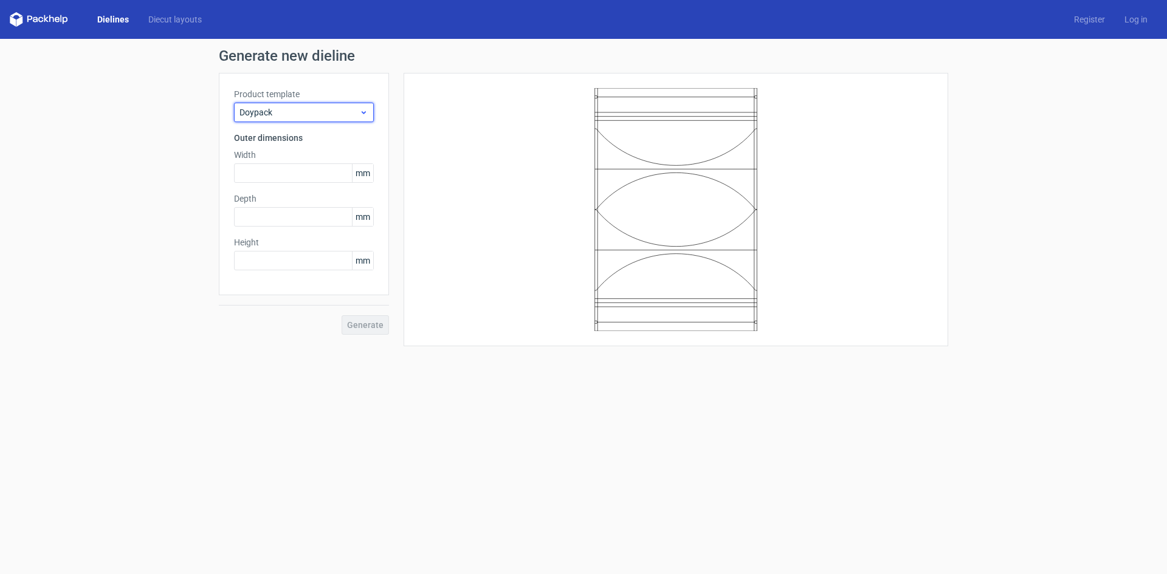
click at [323, 115] on span "Doypack" at bounding box center [299, 112] width 120 height 12
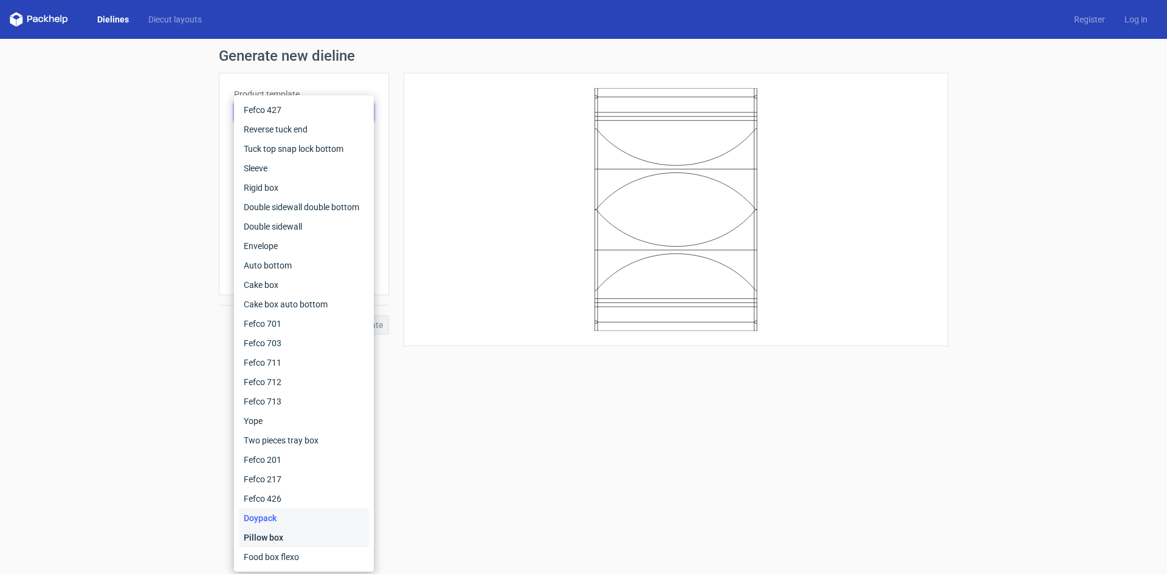
click at [306, 532] on div "Pillow box" at bounding box center [304, 537] width 130 height 19
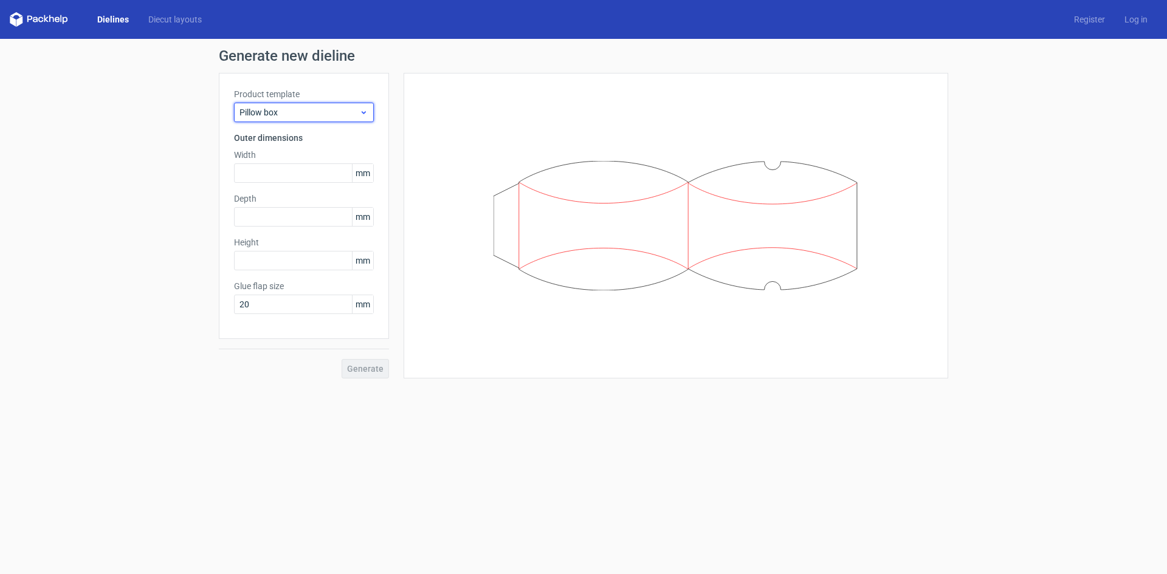
click at [331, 105] on div "Pillow box" at bounding box center [304, 112] width 140 height 19
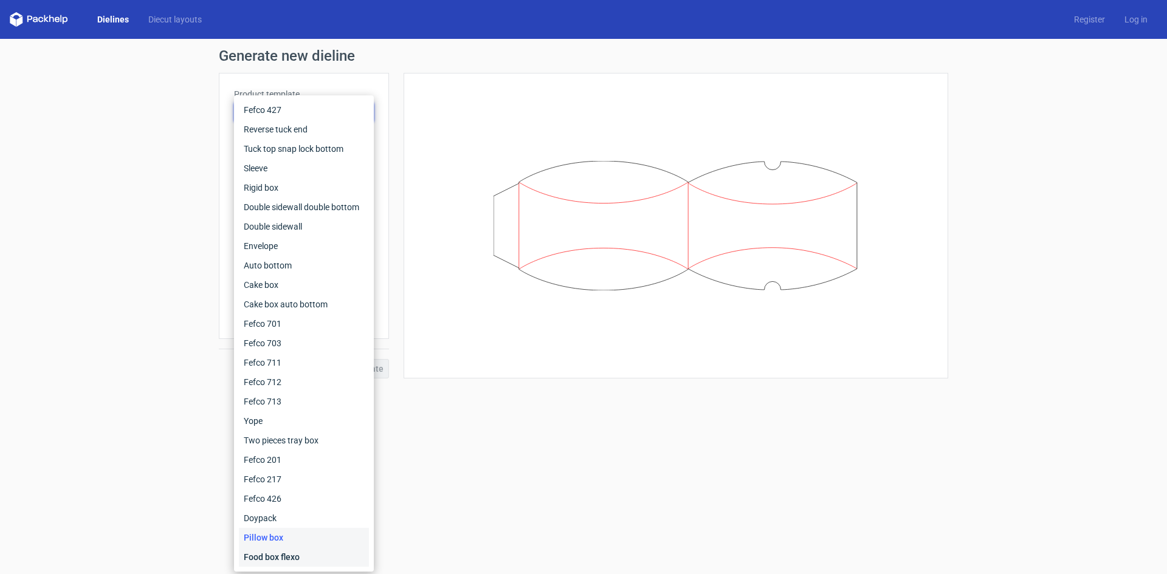
click at [305, 550] on div "Food box flexo" at bounding box center [304, 557] width 130 height 19
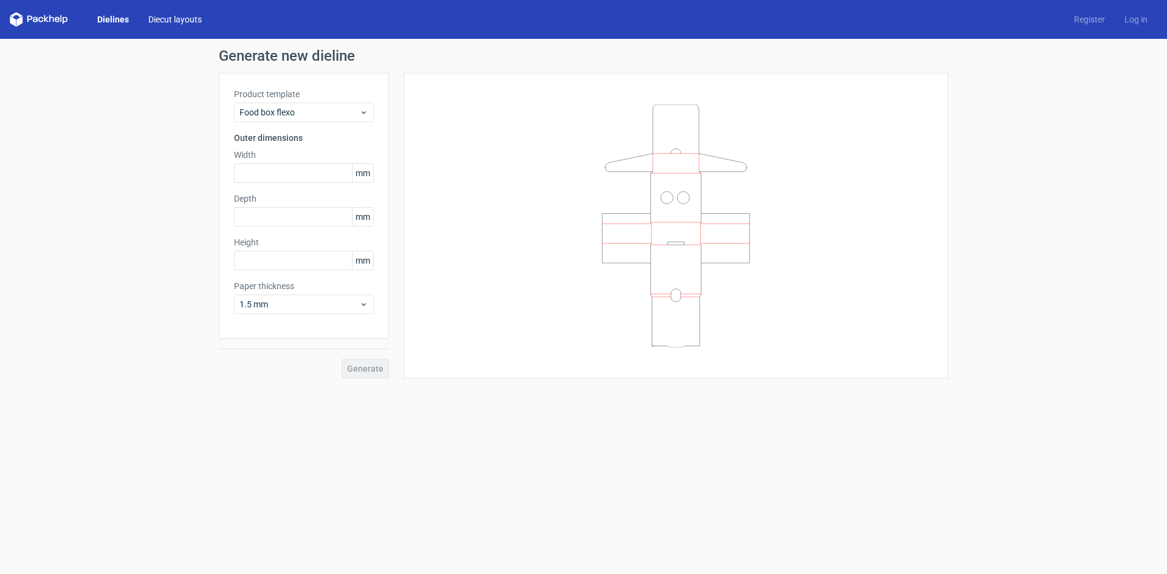
click at [175, 17] on link "Diecut layouts" at bounding box center [175, 19] width 73 height 12
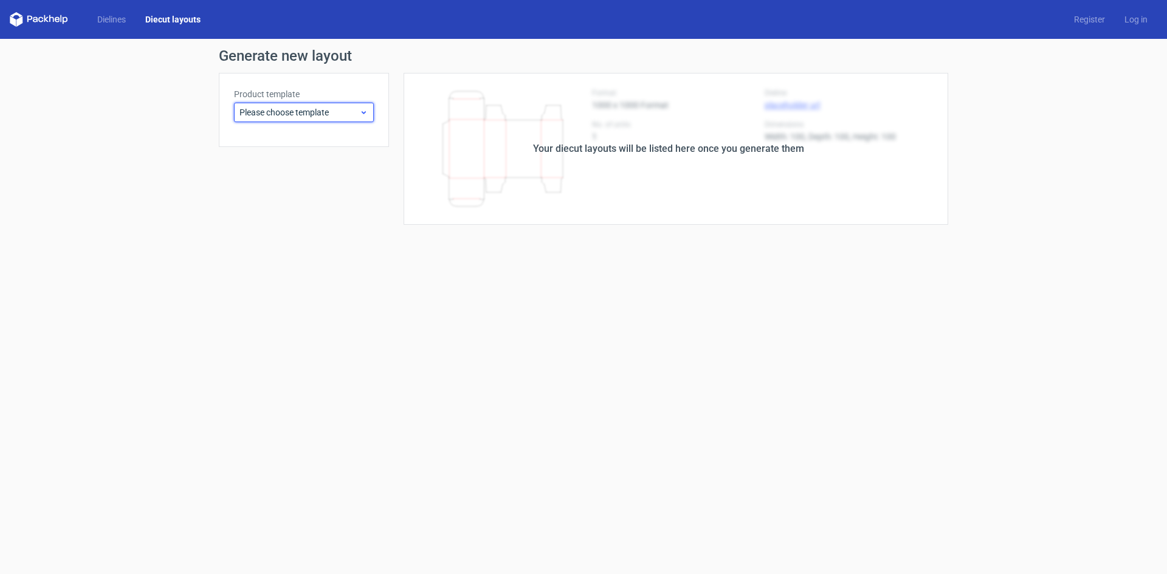
click at [299, 114] on span "Please choose template" at bounding box center [299, 112] width 120 height 12
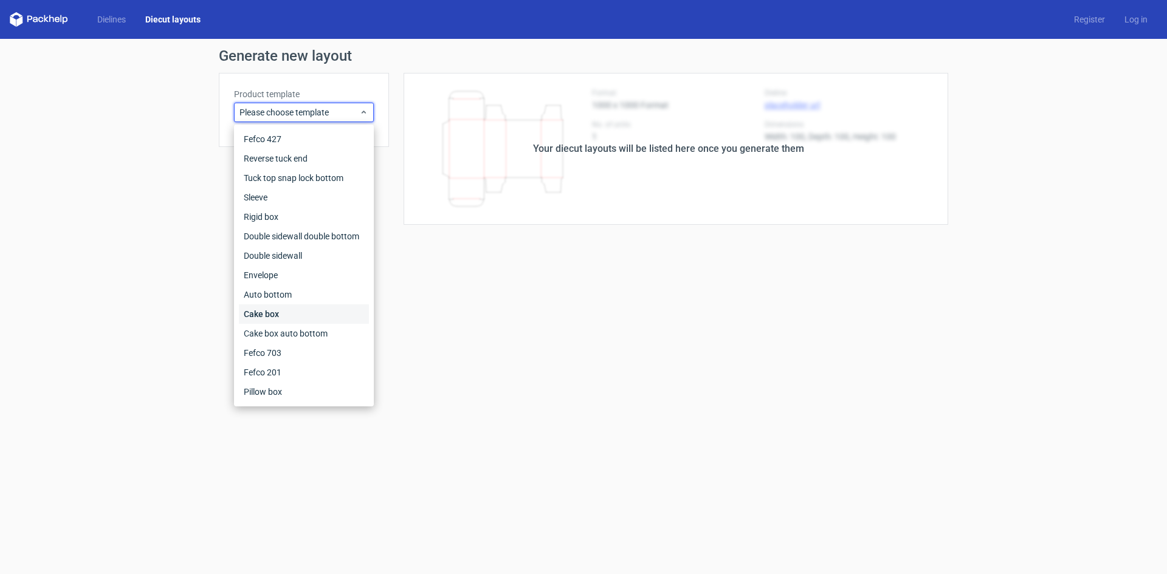
click at [287, 311] on div "Cake box" at bounding box center [304, 314] width 130 height 19
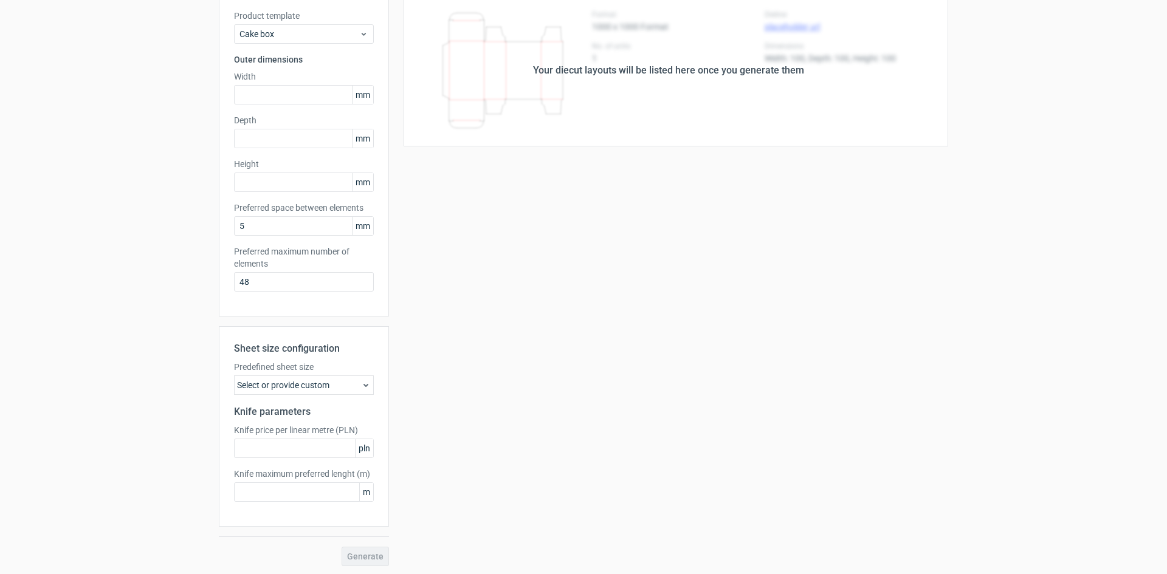
scroll to position [80, 0]
click at [311, 384] on div "Select or provide custom" at bounding box center [304, 383] width 140 height 19
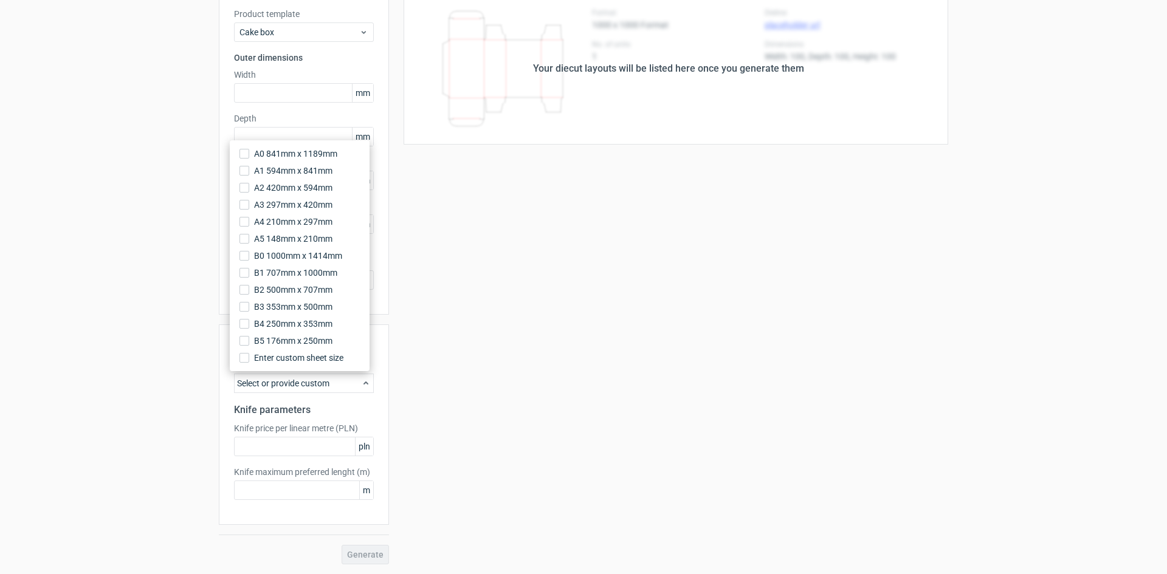
click at [311, 384] on div "Select or provide custom" at bounding box center [304, 383] width 140 height 19
click at [427, 358] on div "Your diecut layouts will be listed here once you generate them Height Depth Wid…" at bounding box center [668, 279] width 559 height 572
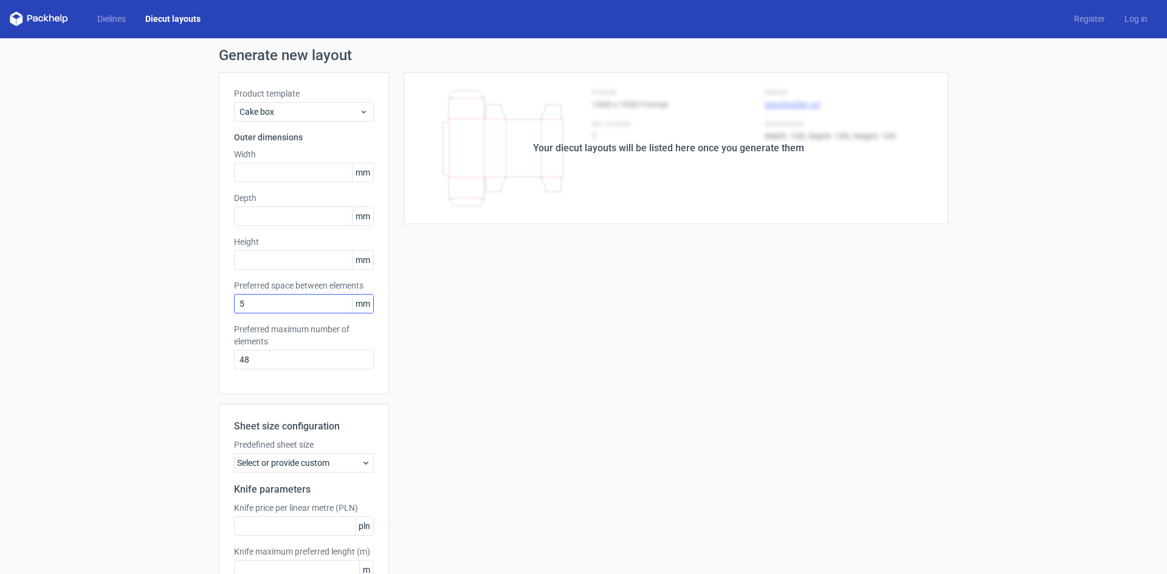
scroll to position [0, 0]
click at [110, 22] on link "Dielines" at bounding box center [112, 19] width 48 height 12
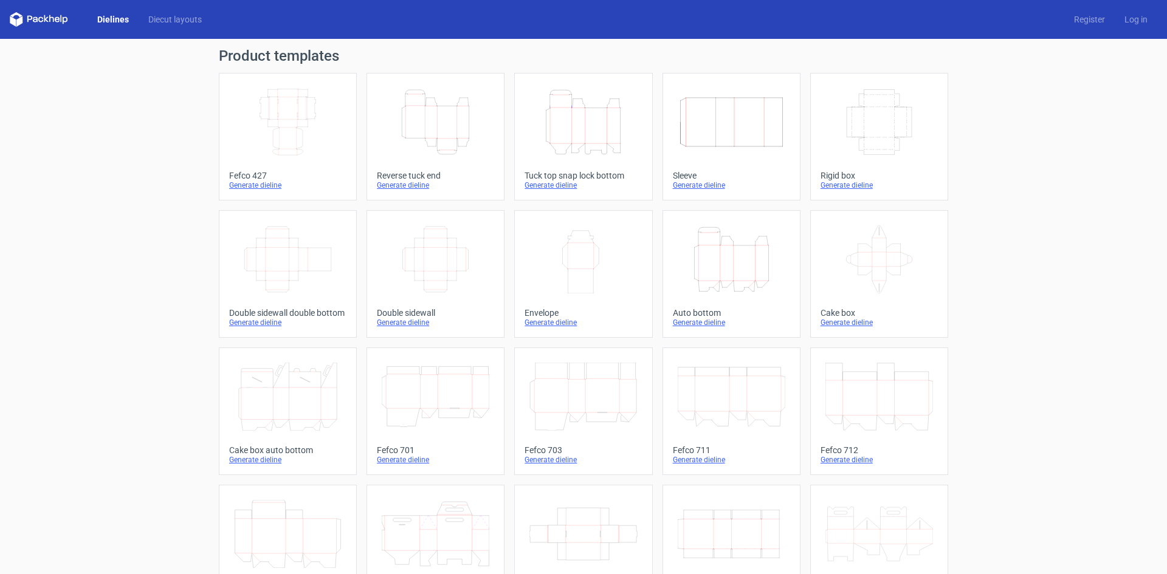
click at [885, 136] on icon "Width Depth Height" at bounding box center [879, 122] width 108 height 68
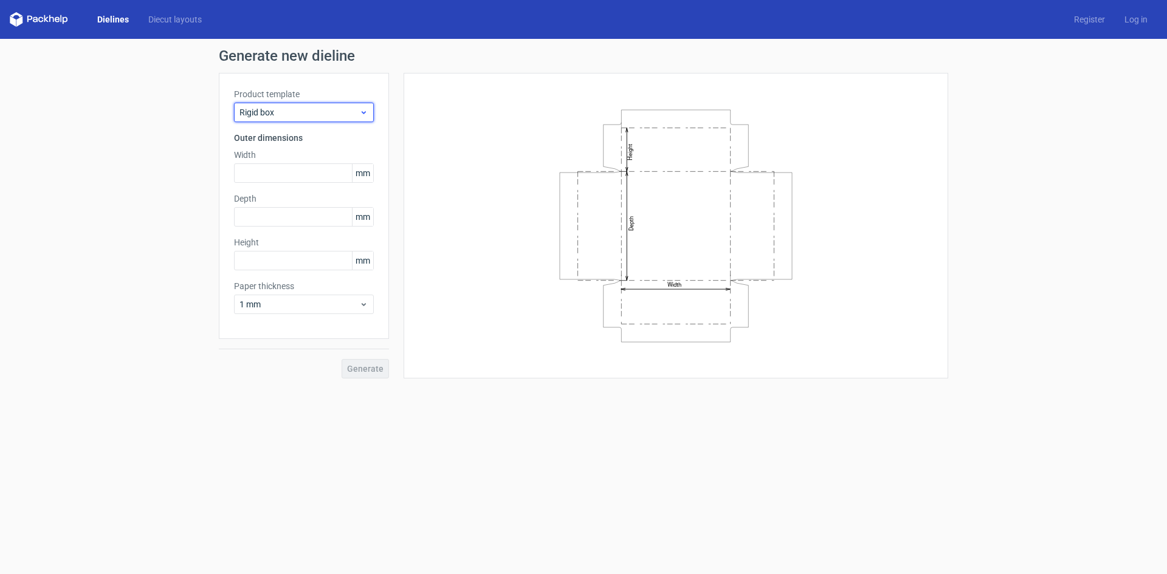
click at [352, 117] on span "Rigid box" at bounding box center [299, 112] width 120 height 12
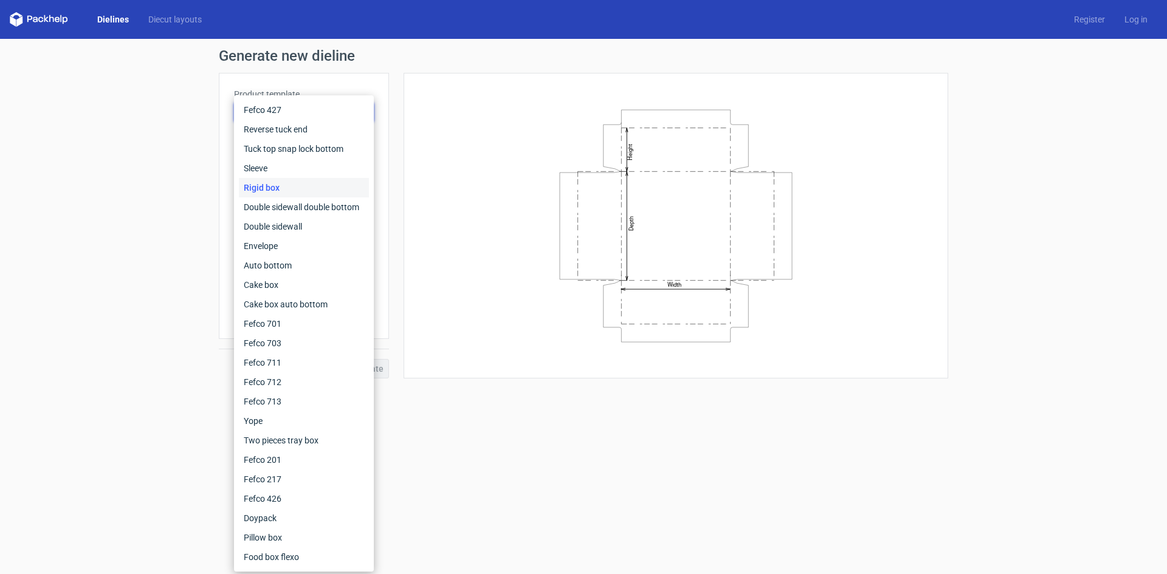
drag, startPoint x: 411, startPoint y: 121, endPoint x: 324, endPoint y: 113, distance: 87.3
click at [411, 121] on div "Width Depth Height" at bounding box center [676, 226] width 545 height 306
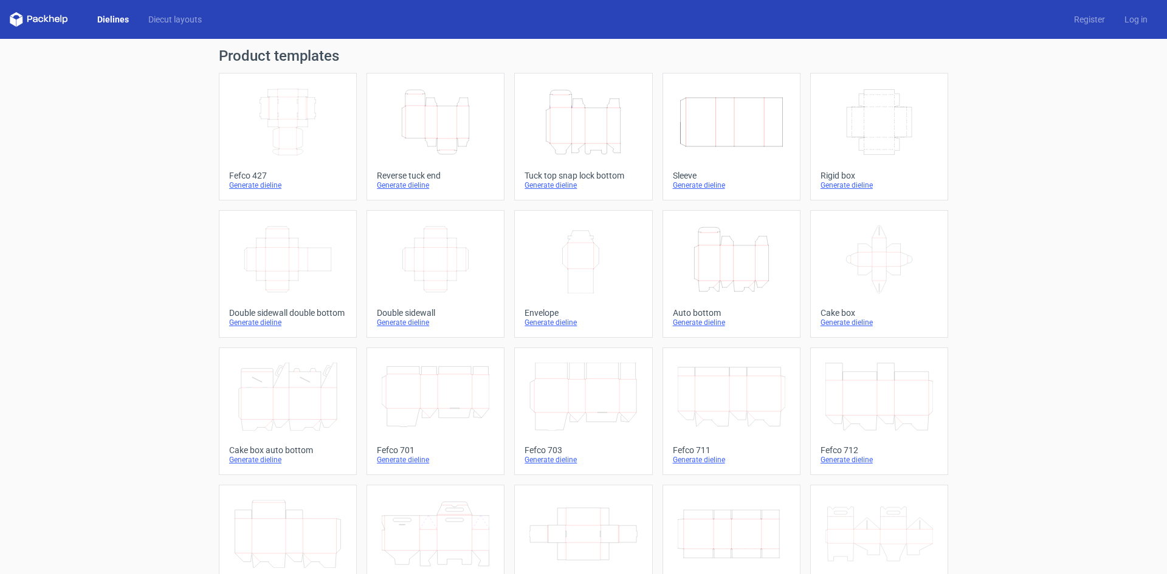
click at [432, 257] on icon "Width Depth Height" at bounding box center [436, 260] width 108 height 68
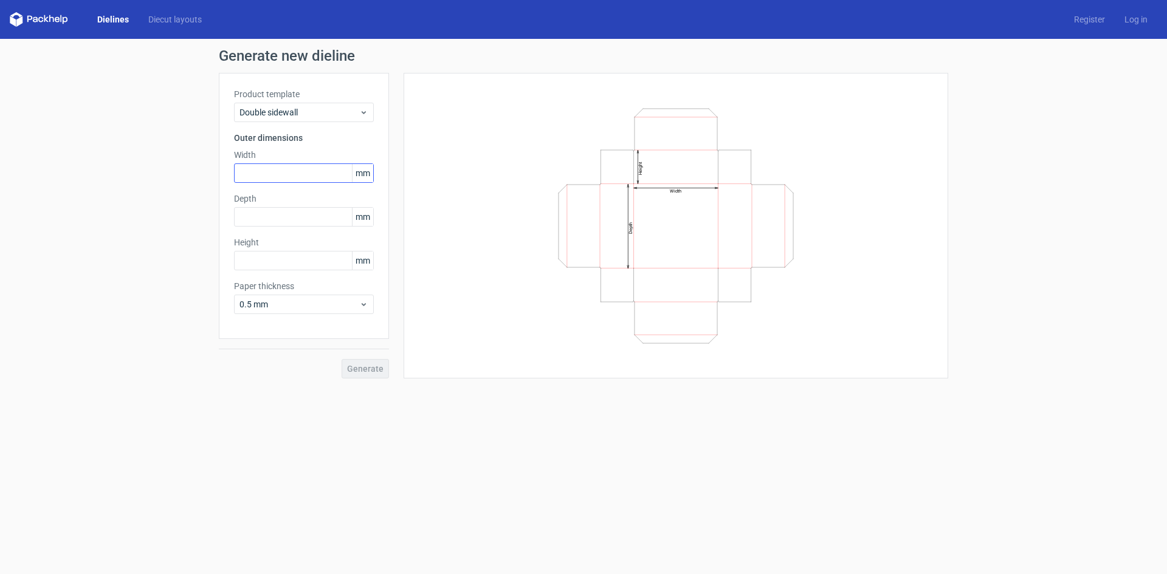
click at [291, 182] on div "Product template Double sidewall Outer dimensions Width mm Depth mm Height mm P…" at bounding box center [304, 206] width 170 height 266
click at [293, 170] on input "text" at bounding box center [304, 173] width 140 height 19
type input "236"
click at [274, 218] on input "text" at bounding box center [304, 216] width 140 height 19
type input "176"
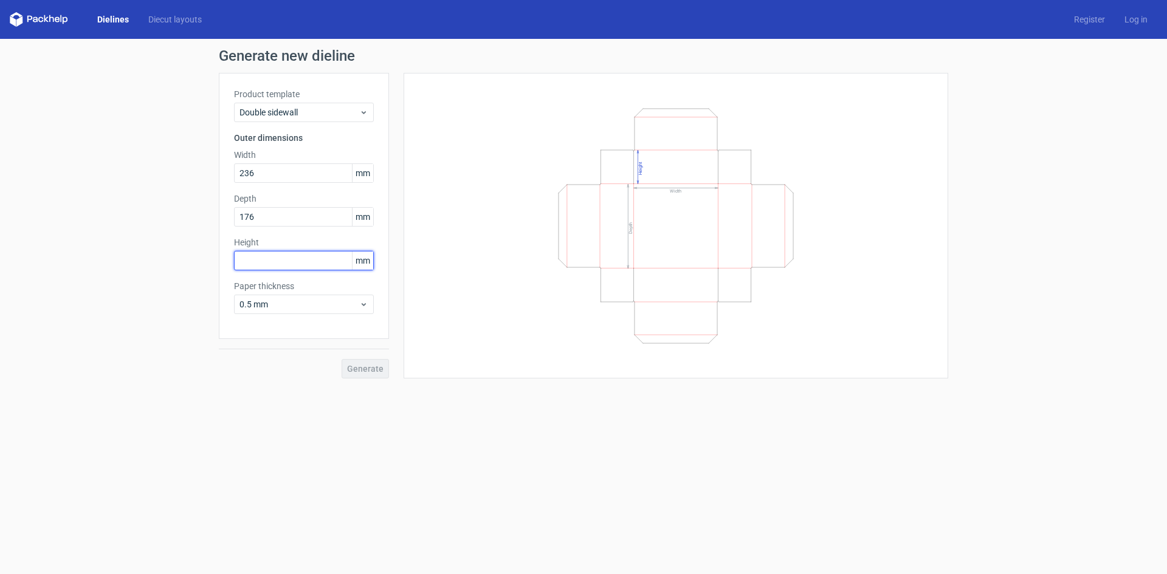
click at [272, 261] on input "text" at bounding box center [304, 260] width 140 height 19
type input "44"
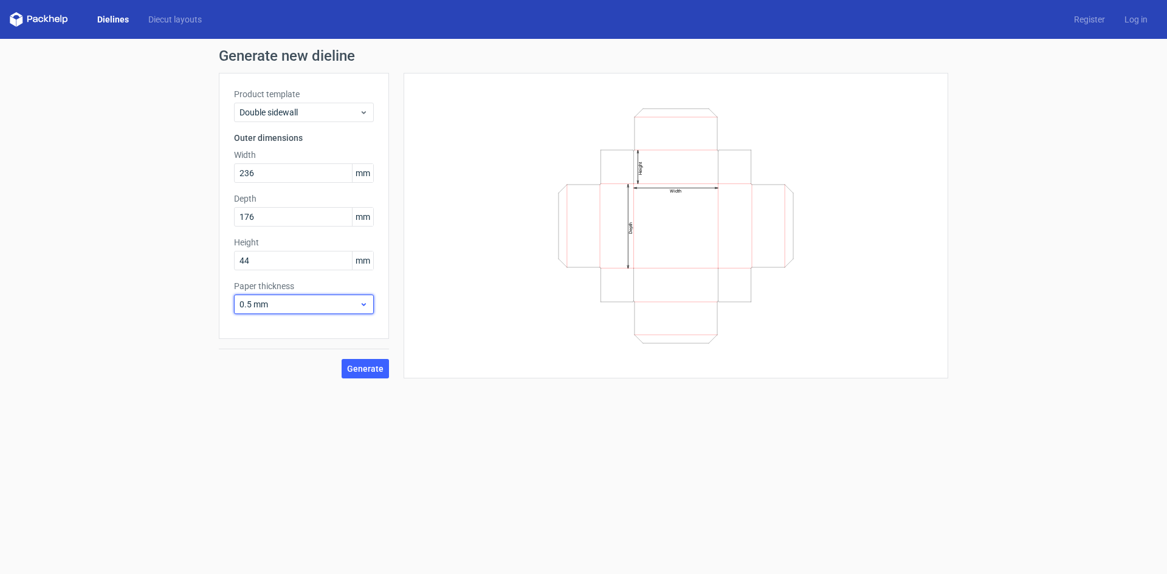
click at [346, 307] on span "0.5 mm" at bounding box center [299, 304] width 120 height 12
click at [345, 309] on span "0.5 mm" at bounding box center [299, 304] width 120 height 12
click at [376, 367] on span "Generate" at bounding box center [365, 369] width 36 height 9
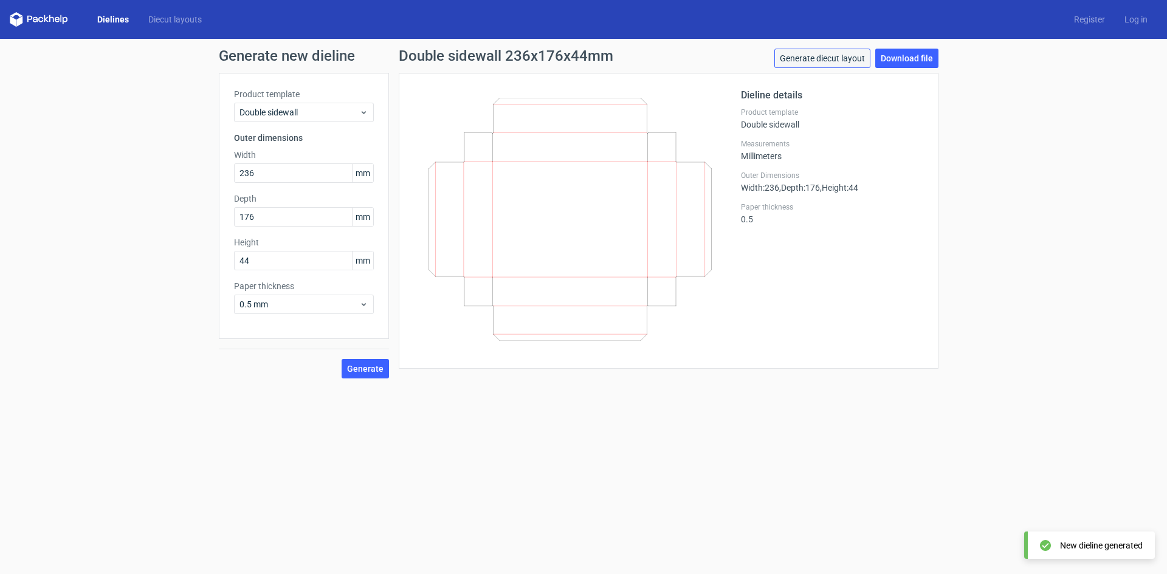
click at [845, 64] on link "Generate diecut layout" at bounding box center [822, 58] width 96 height 19
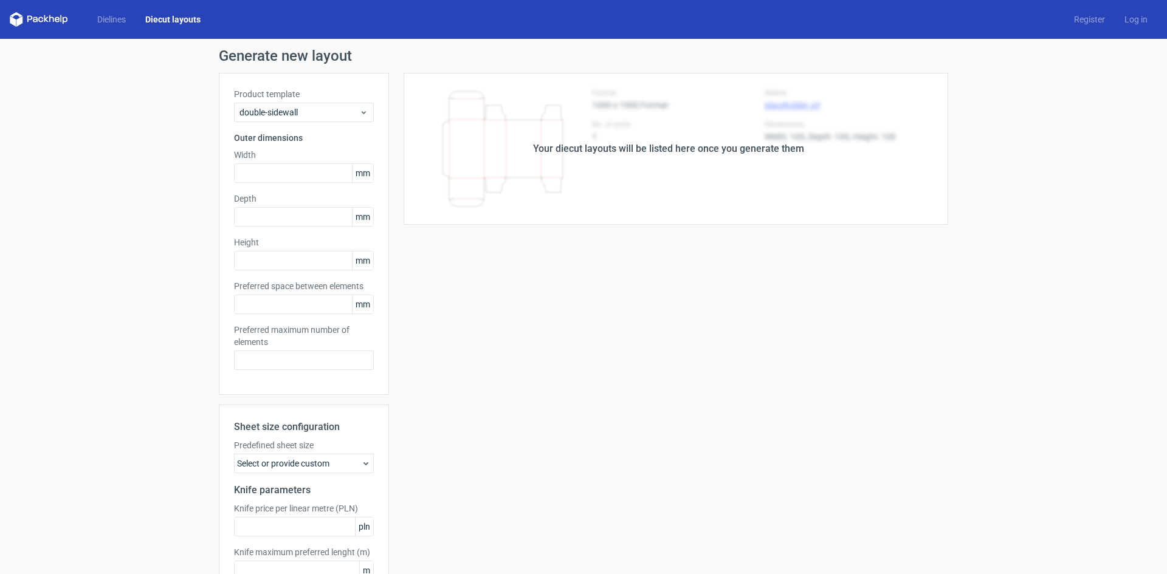
type input "236"
type input "176"
type input "44"
type input "5"
type input "48"
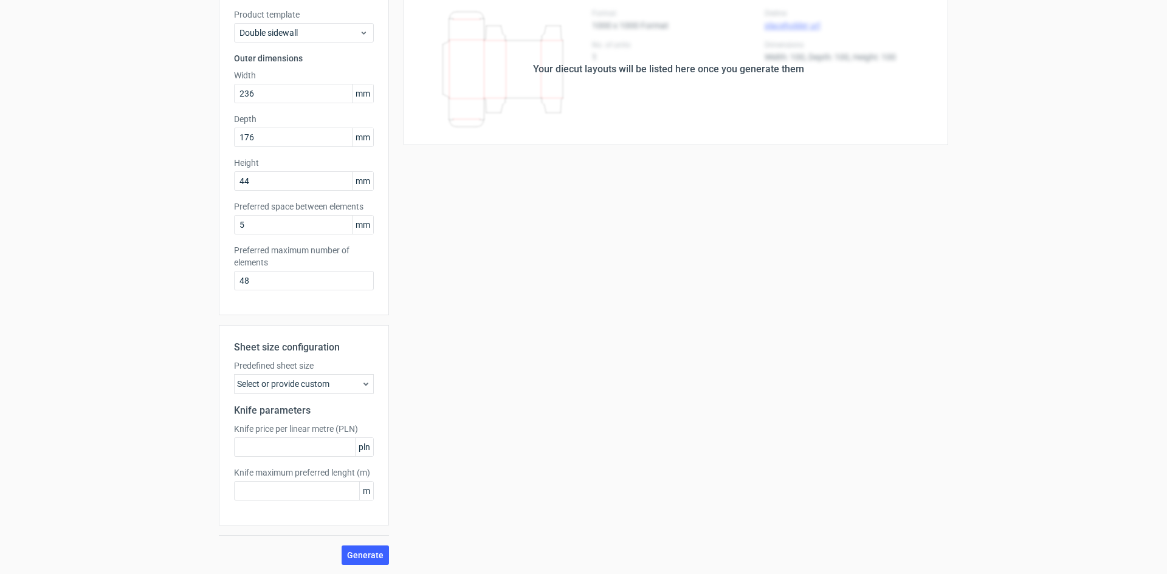
scroll to position [80, 0]
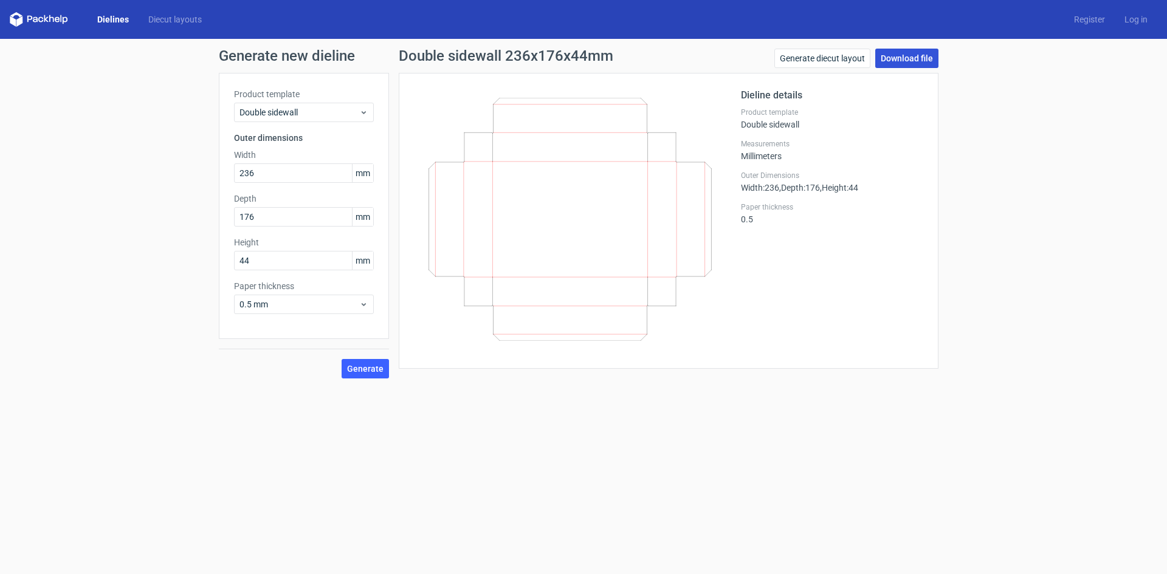
click at [897, 61] on link "Download file" at bounding box center [906, 58] width 63 height 19
click at [320, 114] on span "Double sidewall" at bounding box center [299, 112] width 120 height 12
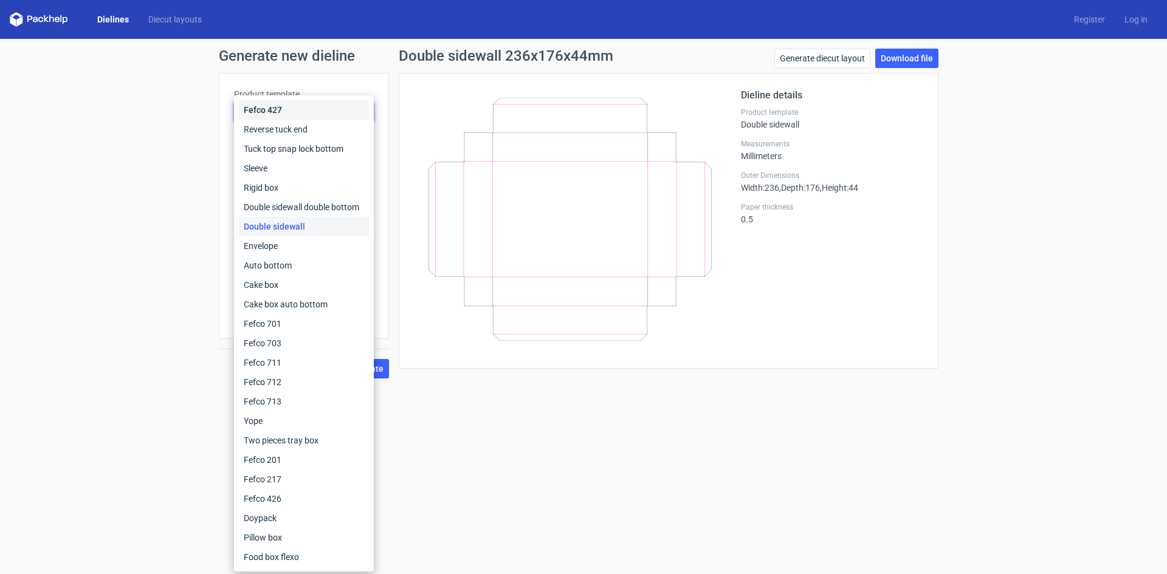
click at [306, 112] on div "Fefco 427" at bounding box center [304, 109] width 130 height 19
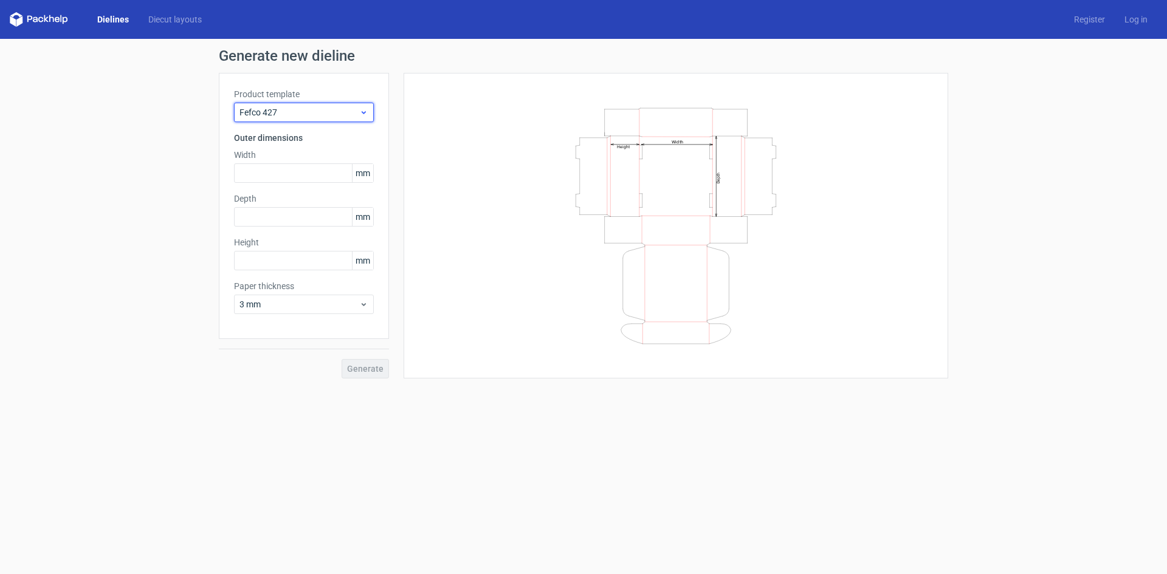
click at [307, 111] on span "Fefco 427" at bounding box center [299, 112] width 120 height 12
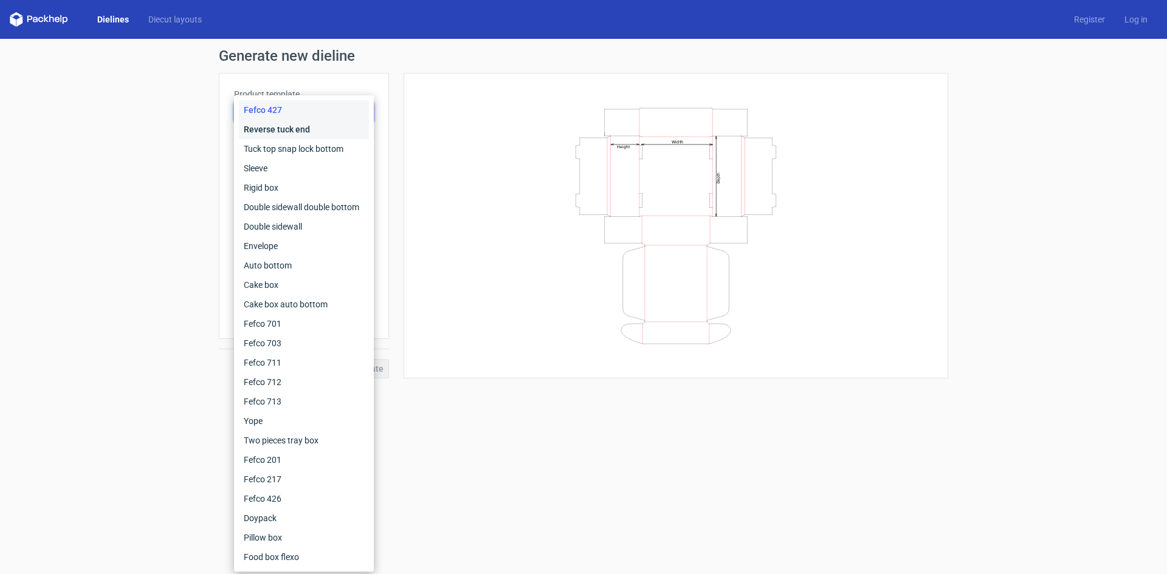
click at [303, 124] on div "Reverse tuck end" at bounding box center [304, 129] width 130 height 19
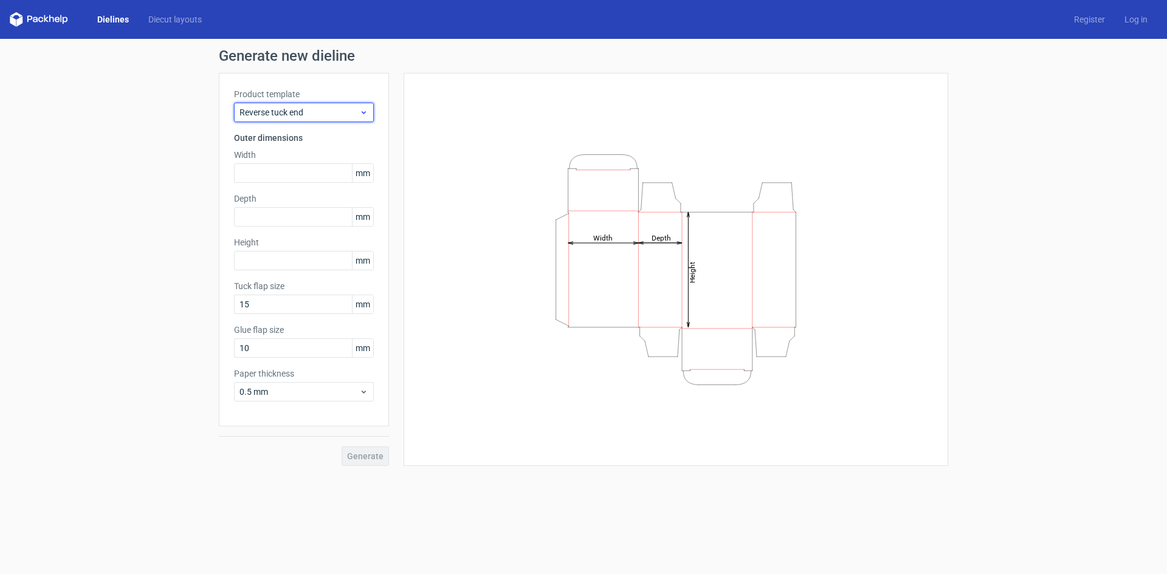
click at [301, 106] on div "Reverse tuck end" at bounding box center [304, 112] width 140 height 19
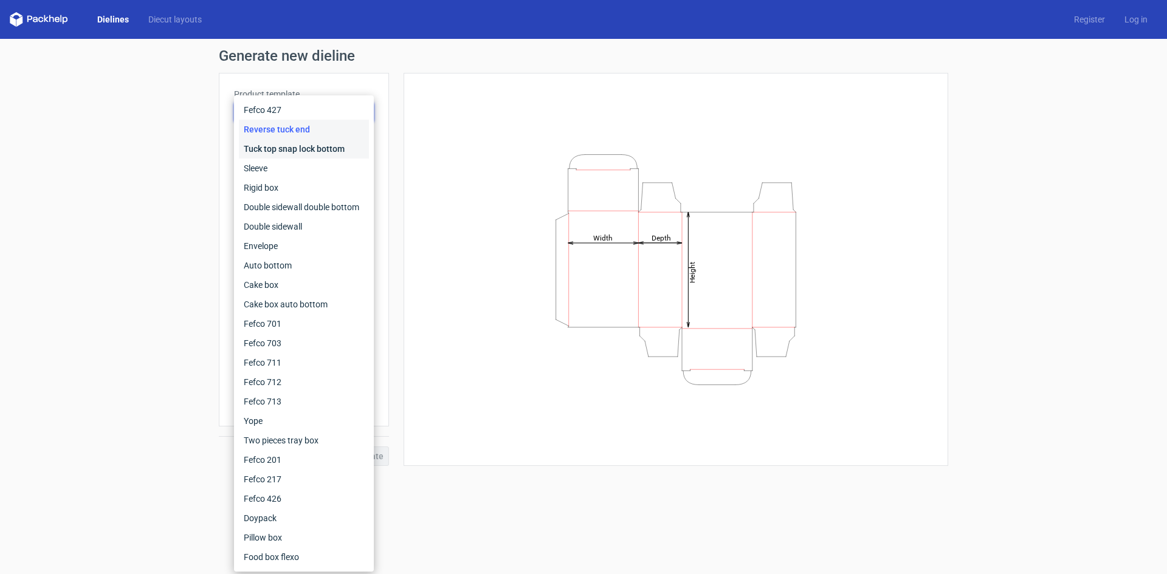
click at [300, 146] on div "Tuck top snap lock bottom" at bounding box center [304, 148] width 130 height 19
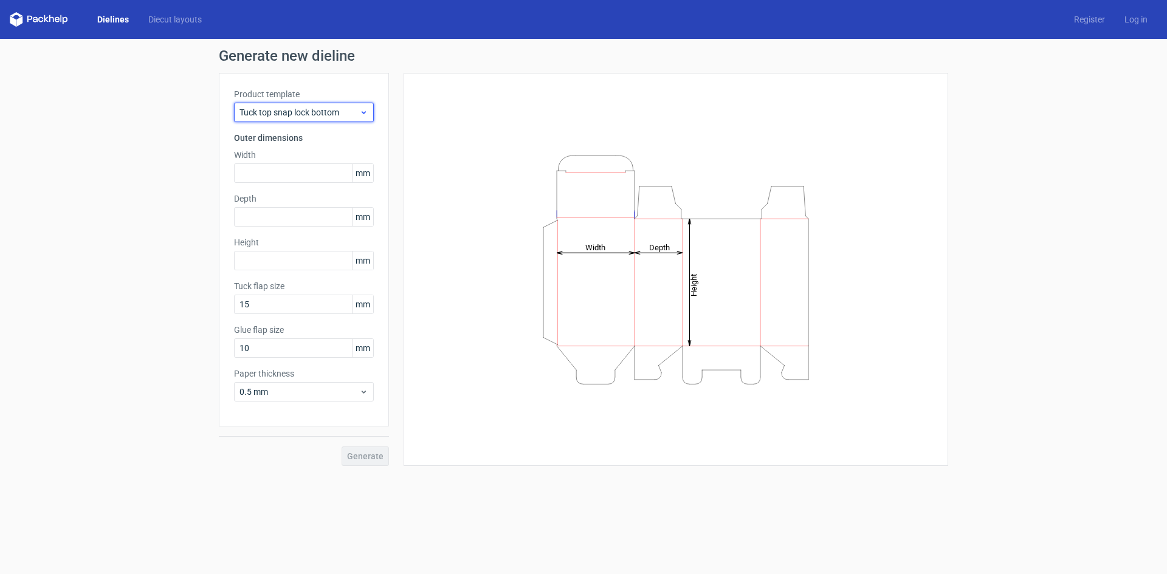
click at [306, 121] on div "Tuck top snap lock bottom" at bounding box center [304, 112] width 140 height 19
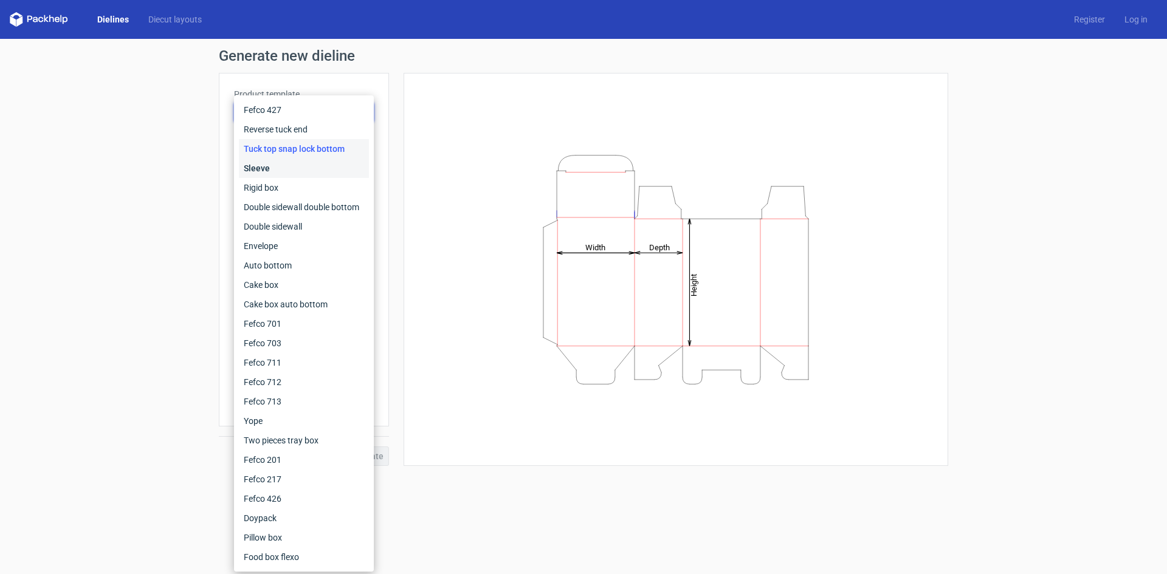
click at [303, 172] on div "Sleeve" at bounding box center [304, 168] width 130 height 19
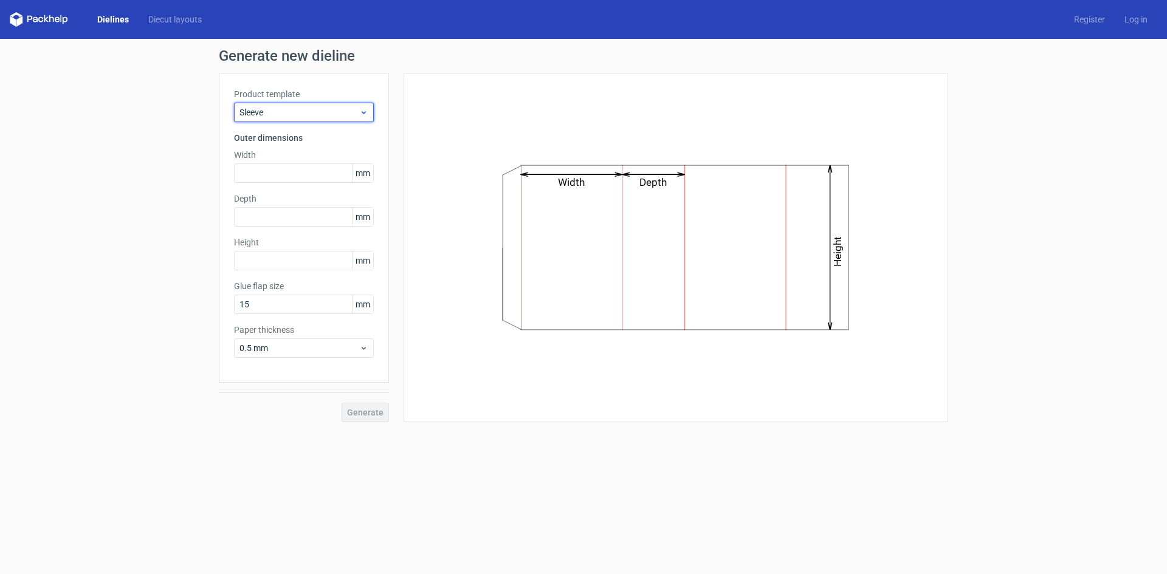
click at [303, 108] on span "Sleeve" at bounding box center [299, 112] width 120 height 12
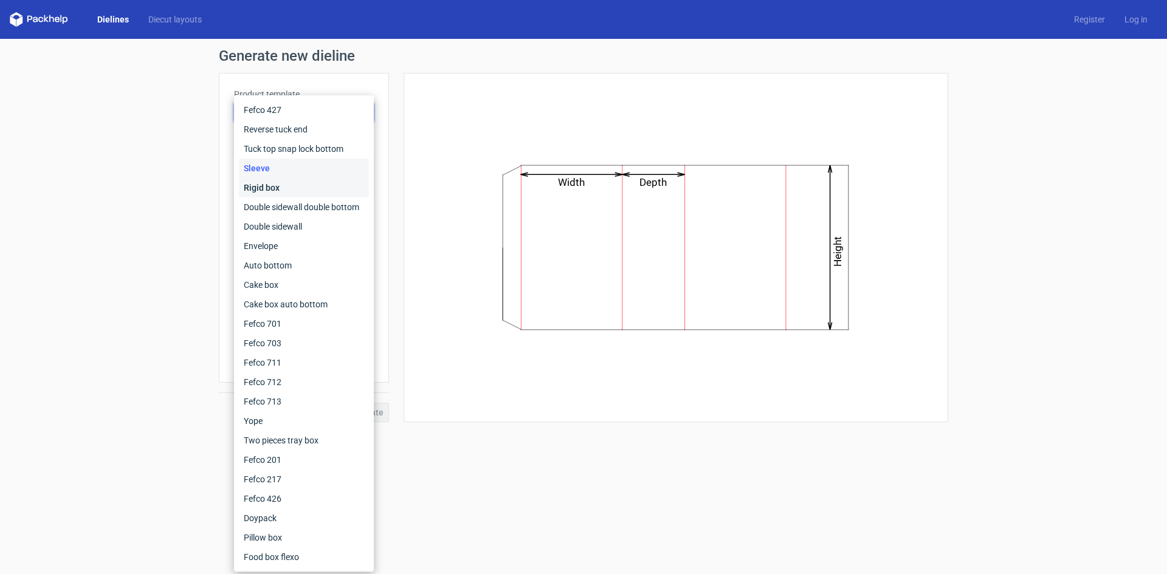
click at [300, 181] on div "Rigid box" at bounding box center [304, 187] width 130 height 19
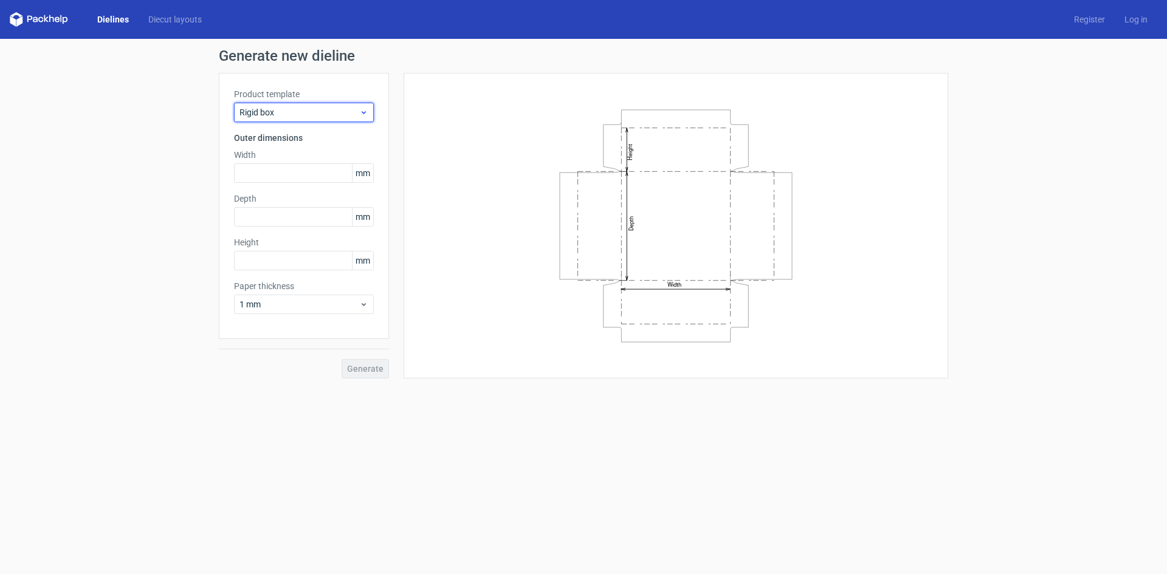
click at [309, 111] on span "Rigid box" at bounding box center [299, 112] width 120 height 12
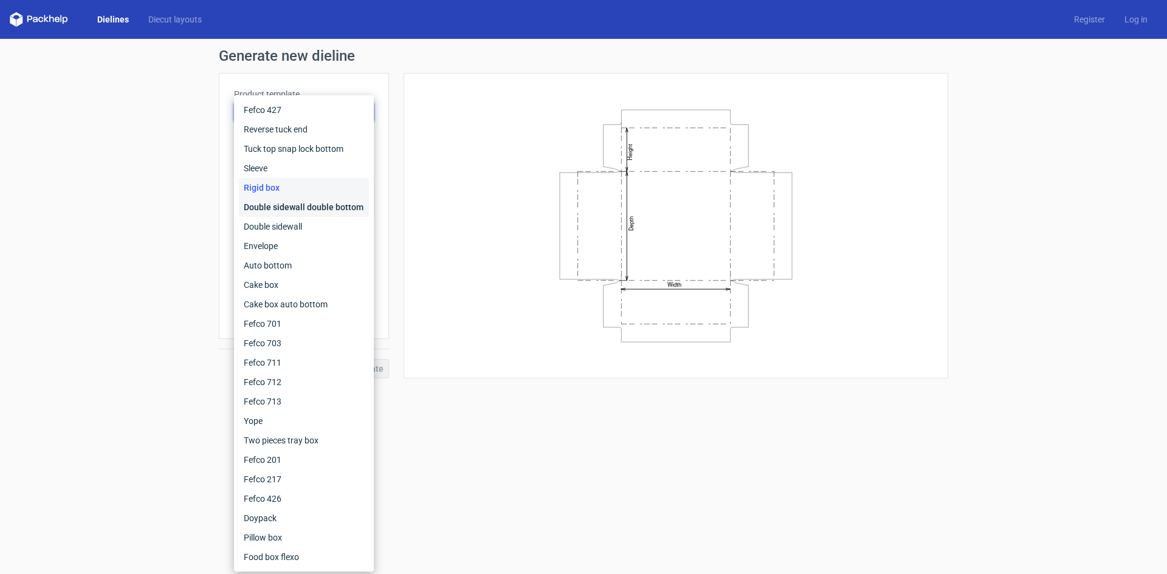
click at [309, 202] on div "Double sidewall double bottom" at bounding box center [304, 207] width 130 height 19
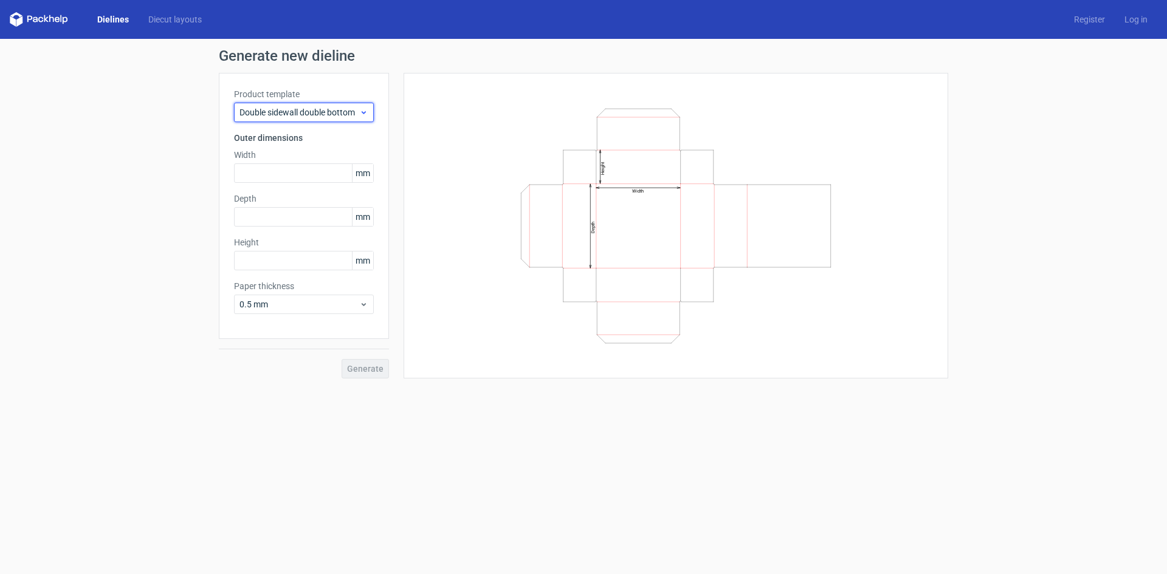
click at [311, 103] on div "Double sidewall double bottom" at bounding box center [304, 112] width 140 height 19
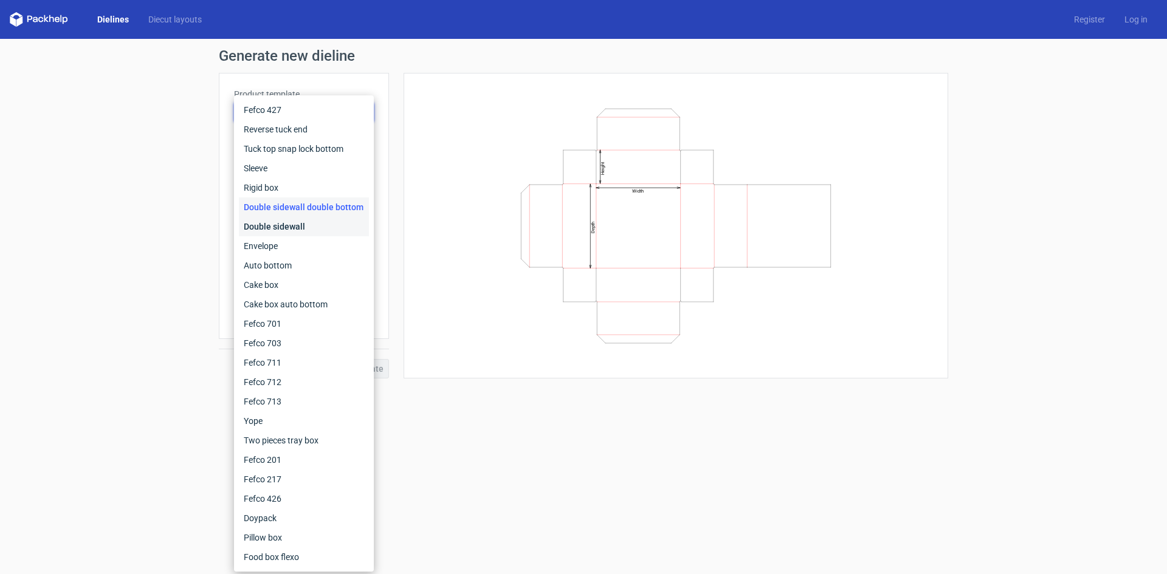
click at [312, 227] on div "Double sidewall" at bounding box center [304, 226] width 130 height 19
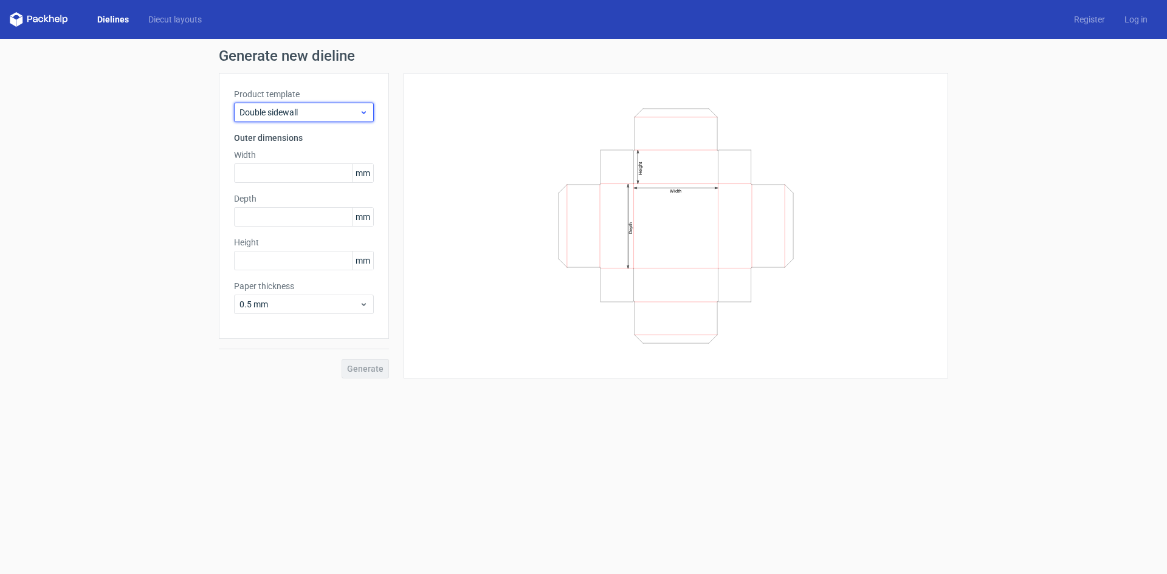
click at [319, 109] on span "Double sidewall" at bounding box center [299, 112] width 120 height 12
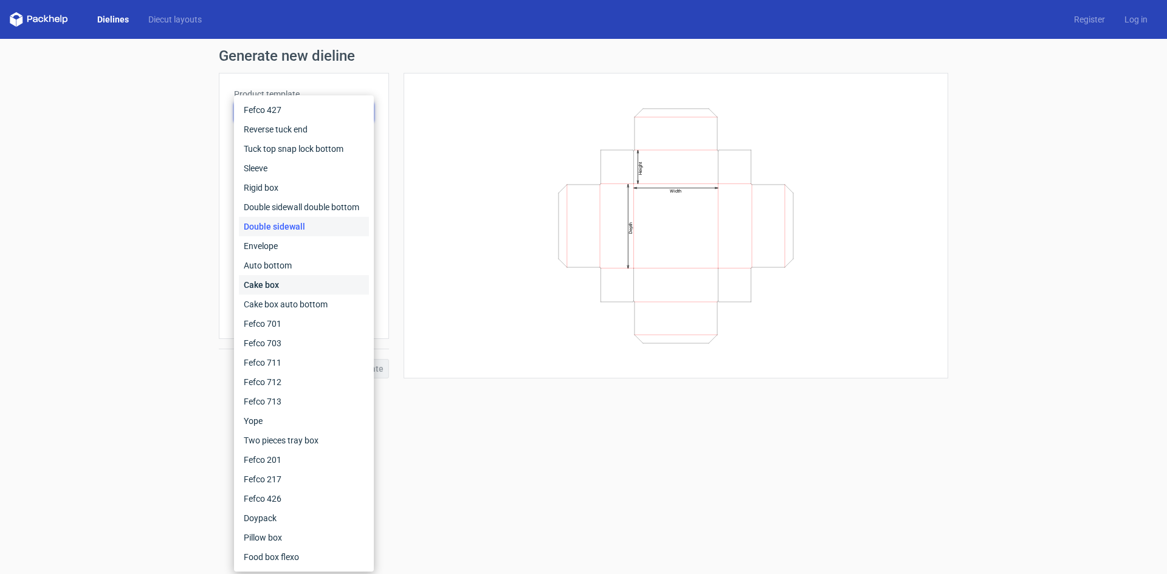
click at [308, 277] on div "Cake box" at bounding box center [304, 284] width 130 height 19
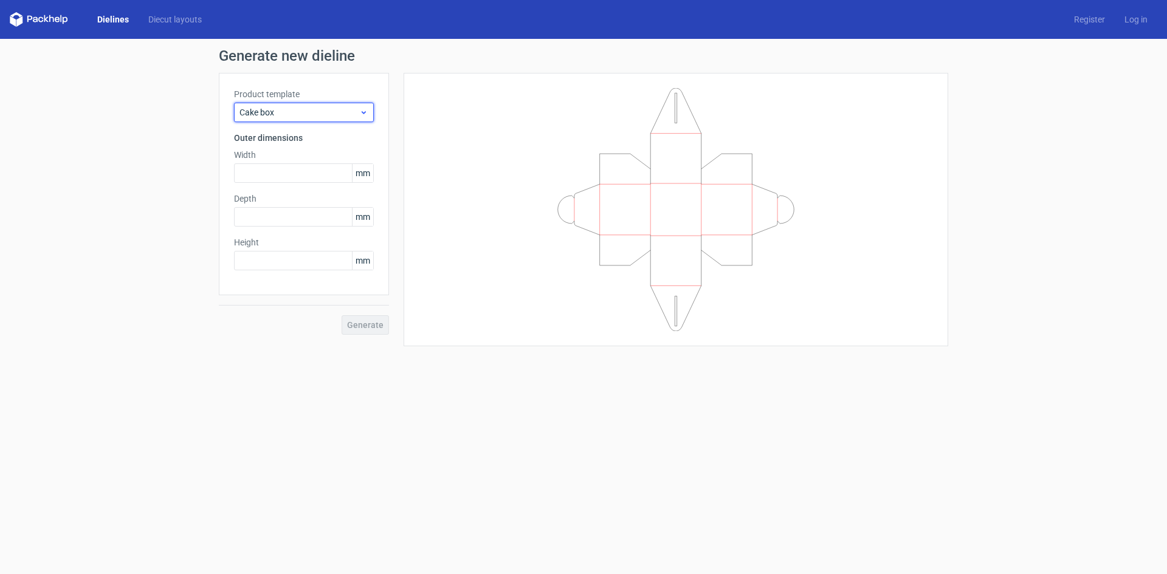
click at [301, 115] on span "Cake box" at bounding box center [299, 112] width 120 height 12
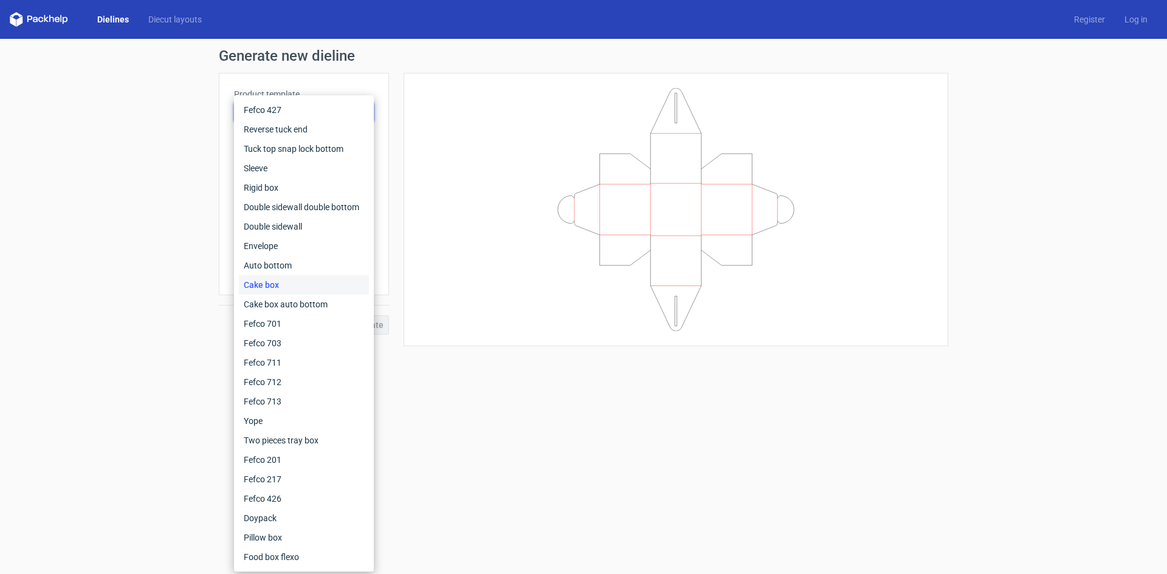
drag, startPoint x: 437, startPoint y: 389, endPoint x: 354, endPoint y: 277, distance: 139.1
click at [437, 390] on form "Generate new dieline Product template Cake box Outer dimensions Width mm Depth …" at bounding box center [583, 306] width 1167 height 535
